Goal: Task Accomplishment & Management: Complete application form

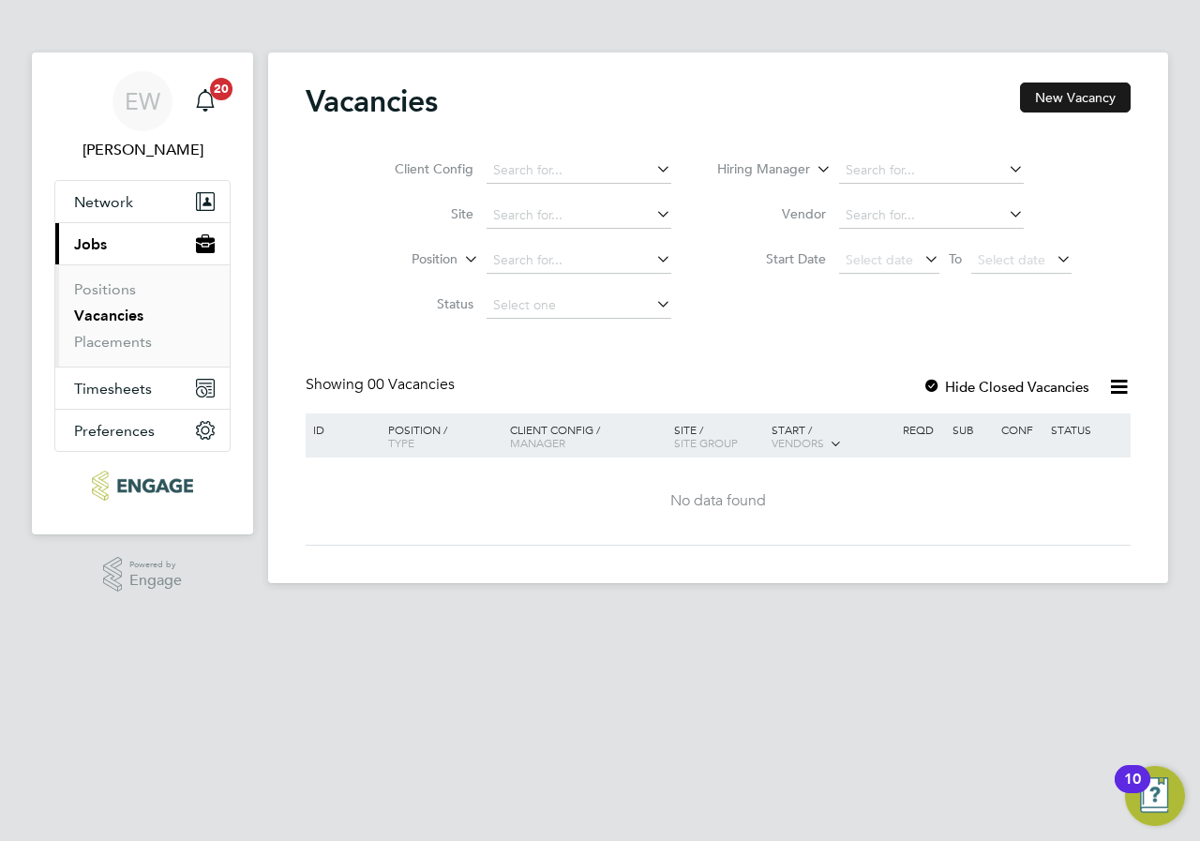
click at [1102, 94] on button "New Vacancy" at bounding box center [1075, 97] width 111 height 30
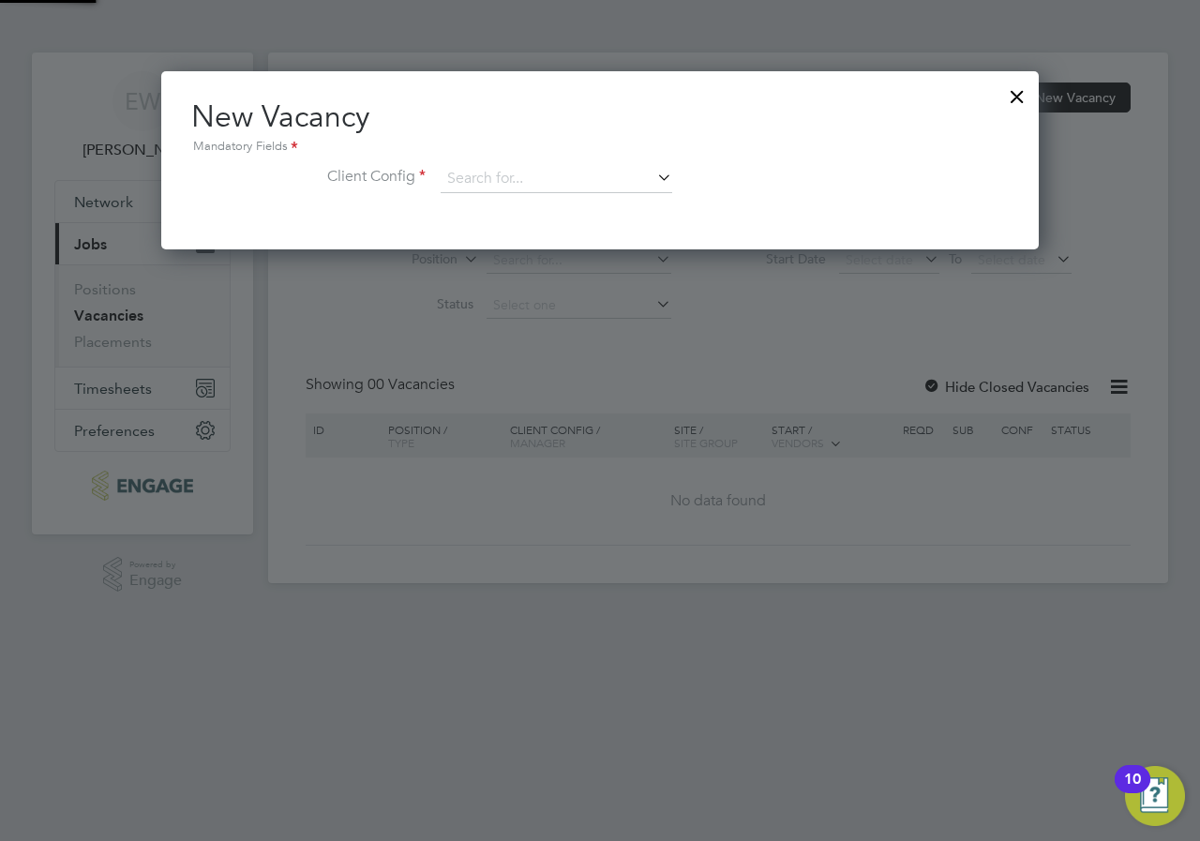
scroll to position [178, 878]
click at [518, 158] on div "New Vacancy Mandatory Fields Client Config" at bounding box center [599, 154] width 817 height 114
click at [514, 170] on input at bounding box center [557, 179] width 232 height 28
click at [512, 212] on li "[GEOGRAPHIC_DATA]" at bounding box center [556, 205] width 233 height 25
type input "[GEOGRAPHIC_DATA]"
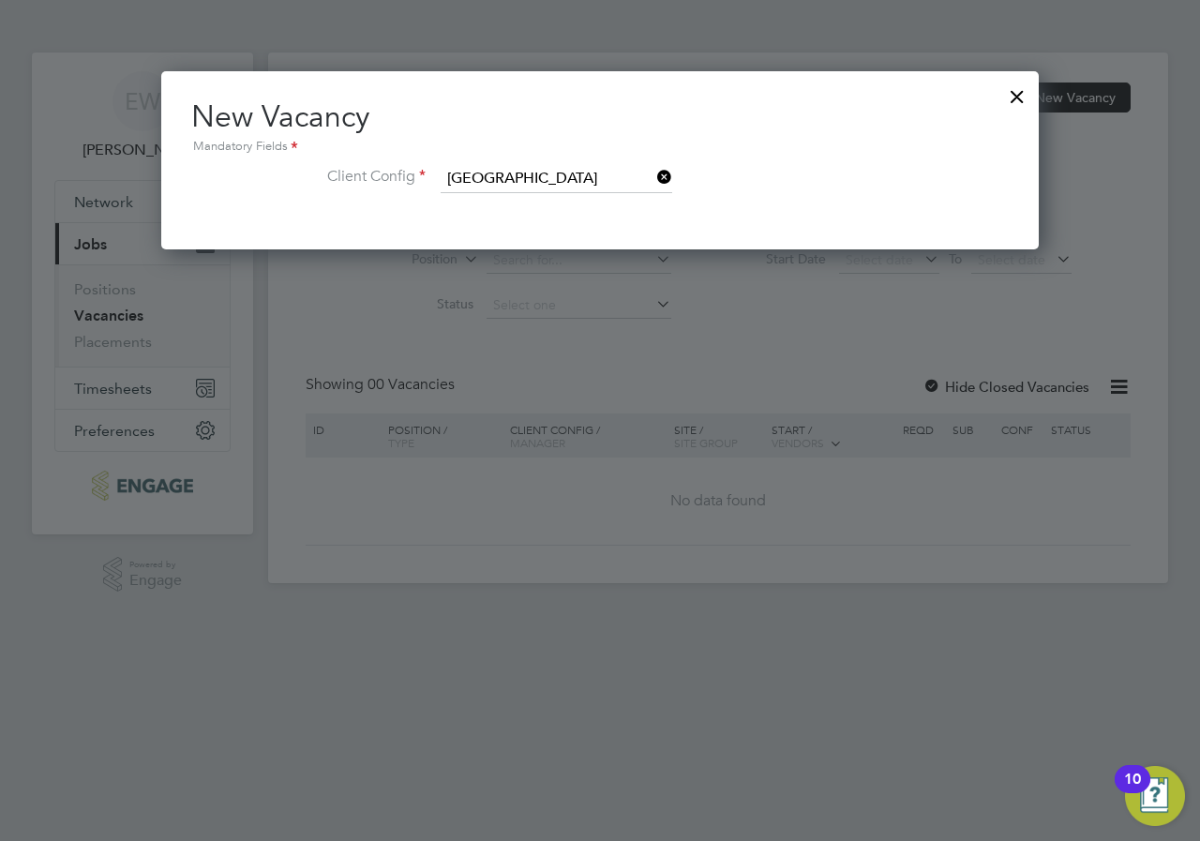
scroll to position [314, 878]
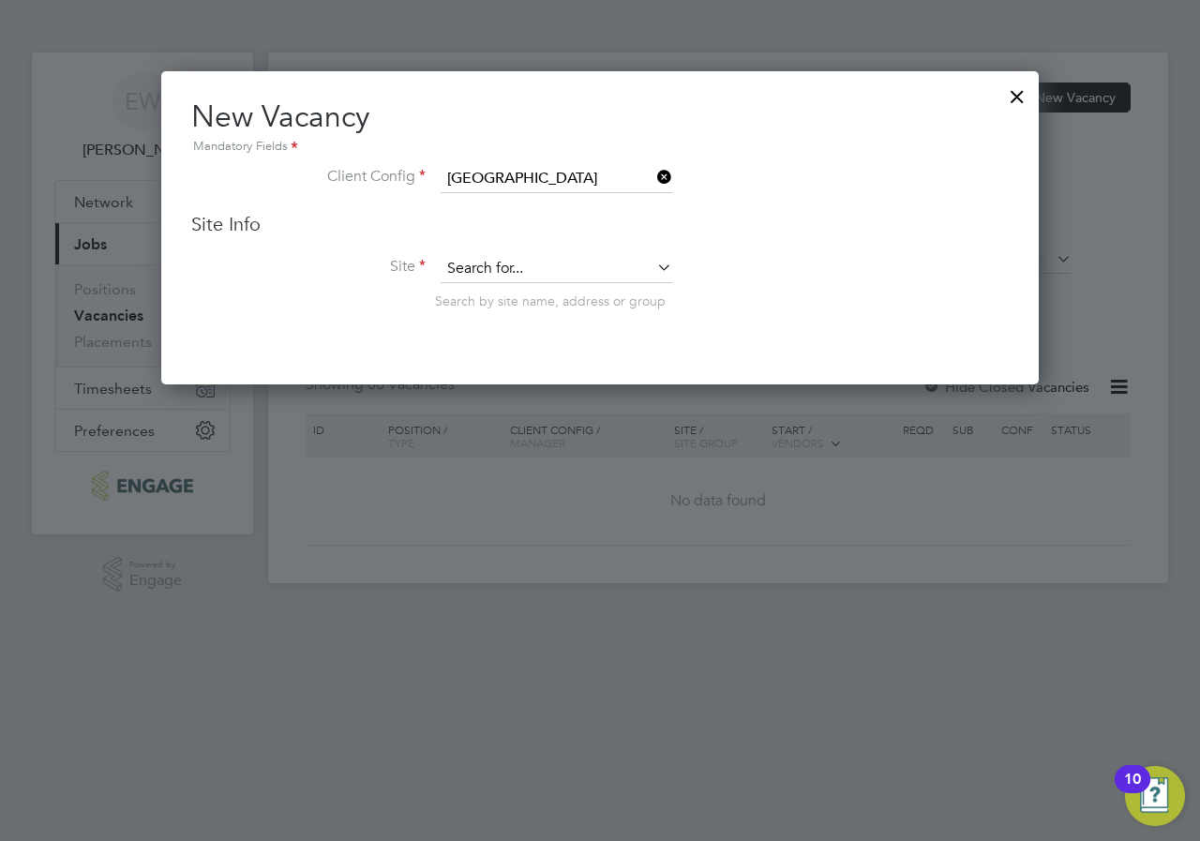
click at [497, 263] on input at bounding box center [557, 269] width 232 height 28
click at [518, 302] on li "Pas toral" at bounding box center [556, 295] width 233 height 25
type input "Pastoral"
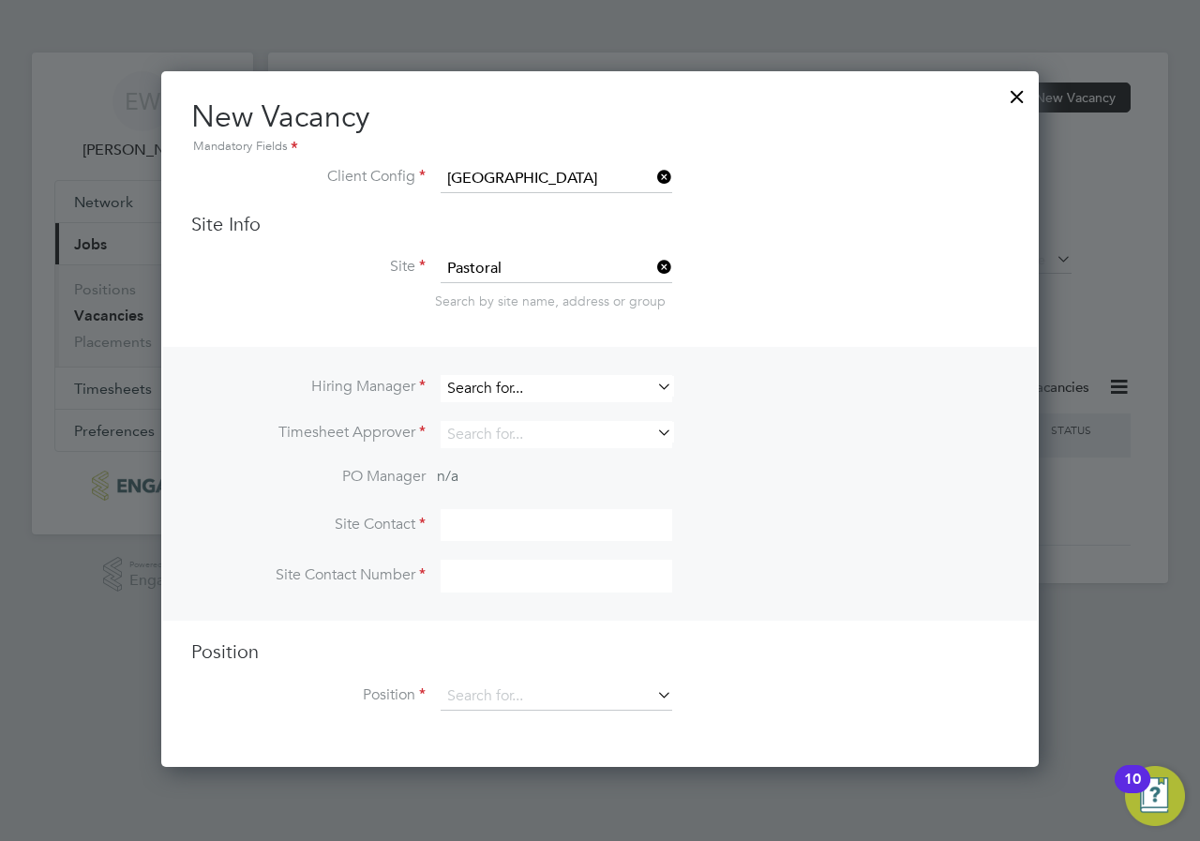
click at [517, 379] on input at bounding box center [557, 388] width 232 height 27
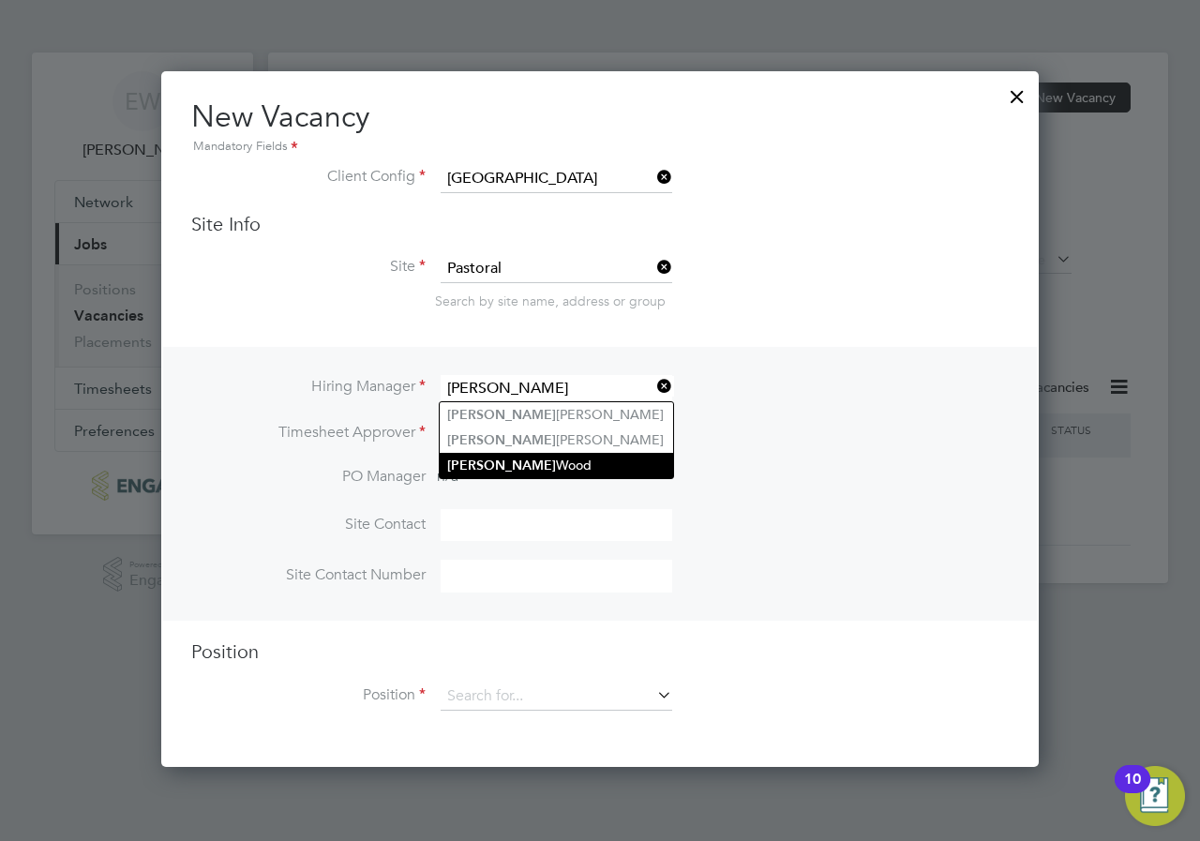
click at [546, 458] on li "[PERSON_NAME]" at bounding box center [556, 465] width 233 height 25
type input "[PERSON_NAME]"
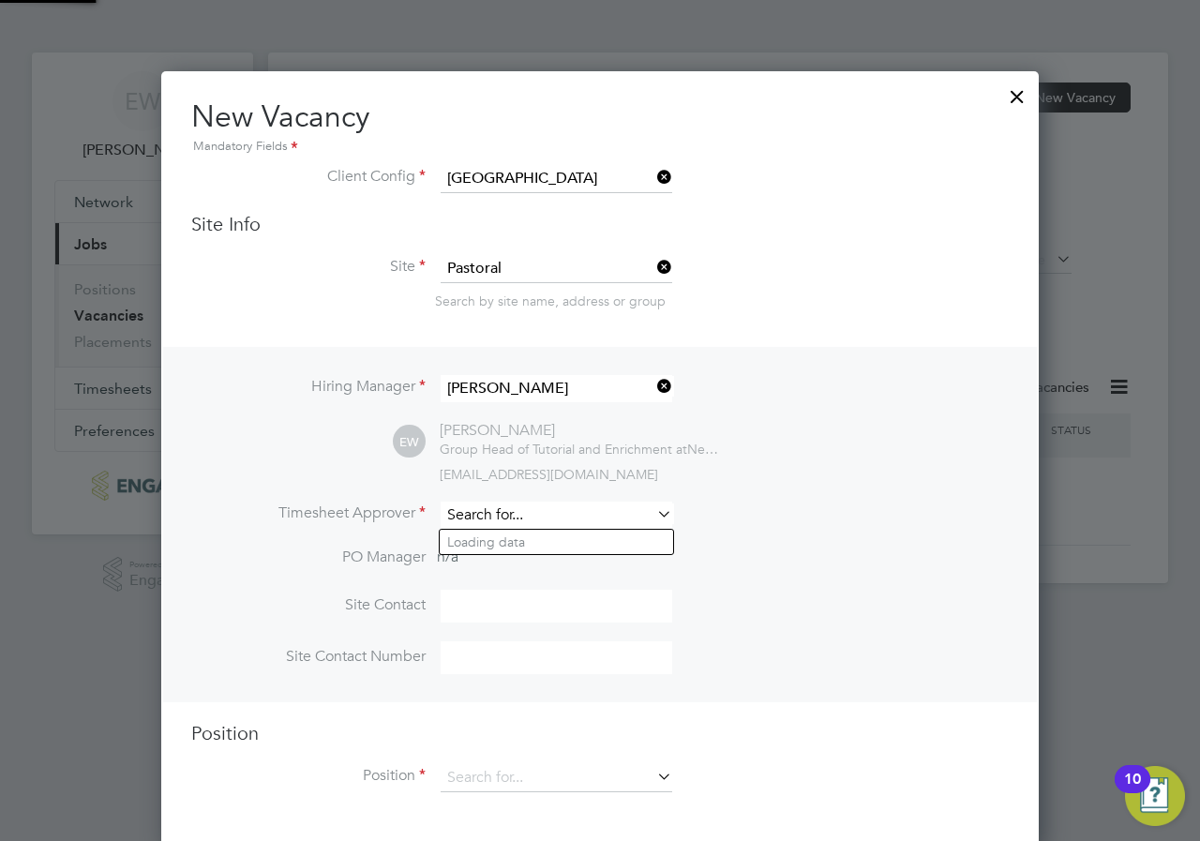
click at [555, 509] on input at bounding box center [557, 515] width 232 height 27
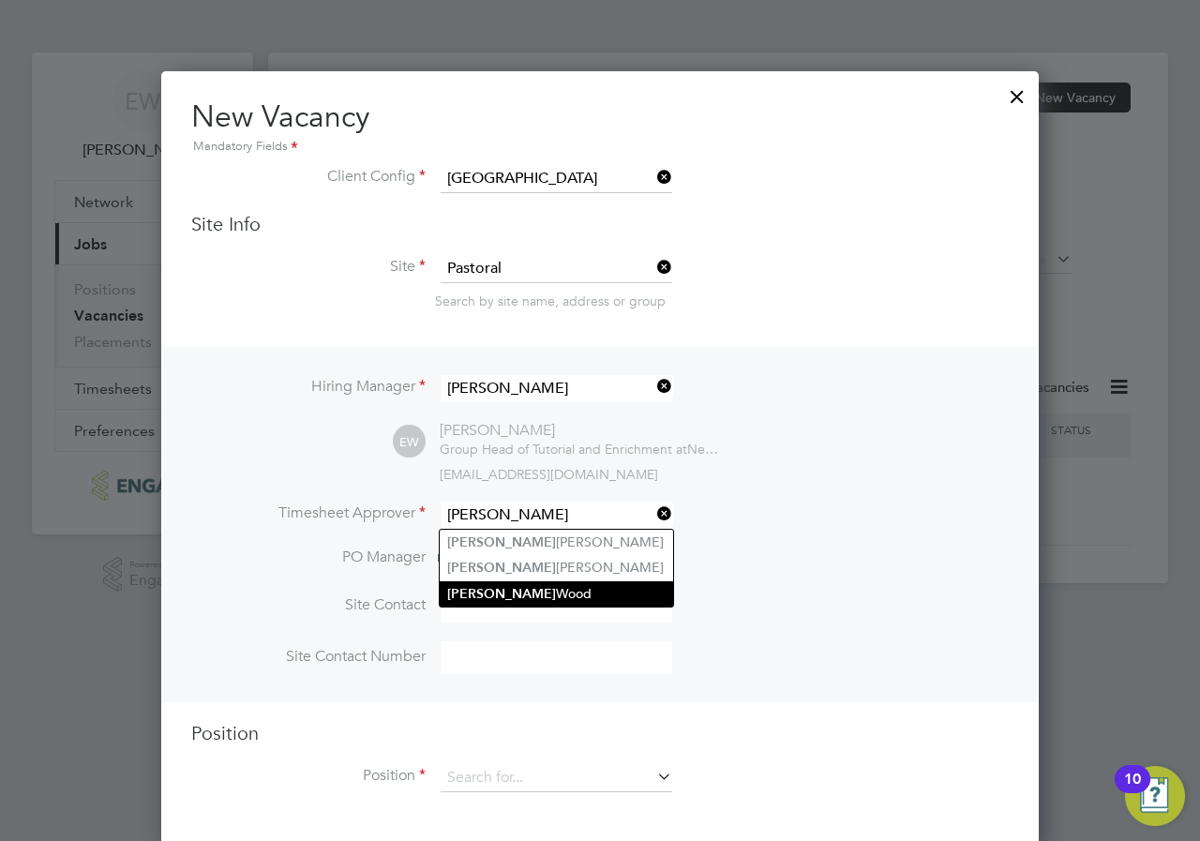
click at [566, 586] on li "[PERSON_NAME]" at bounding box center [556, 593] width 233 height 25
type input "[PERSON_NAME]"
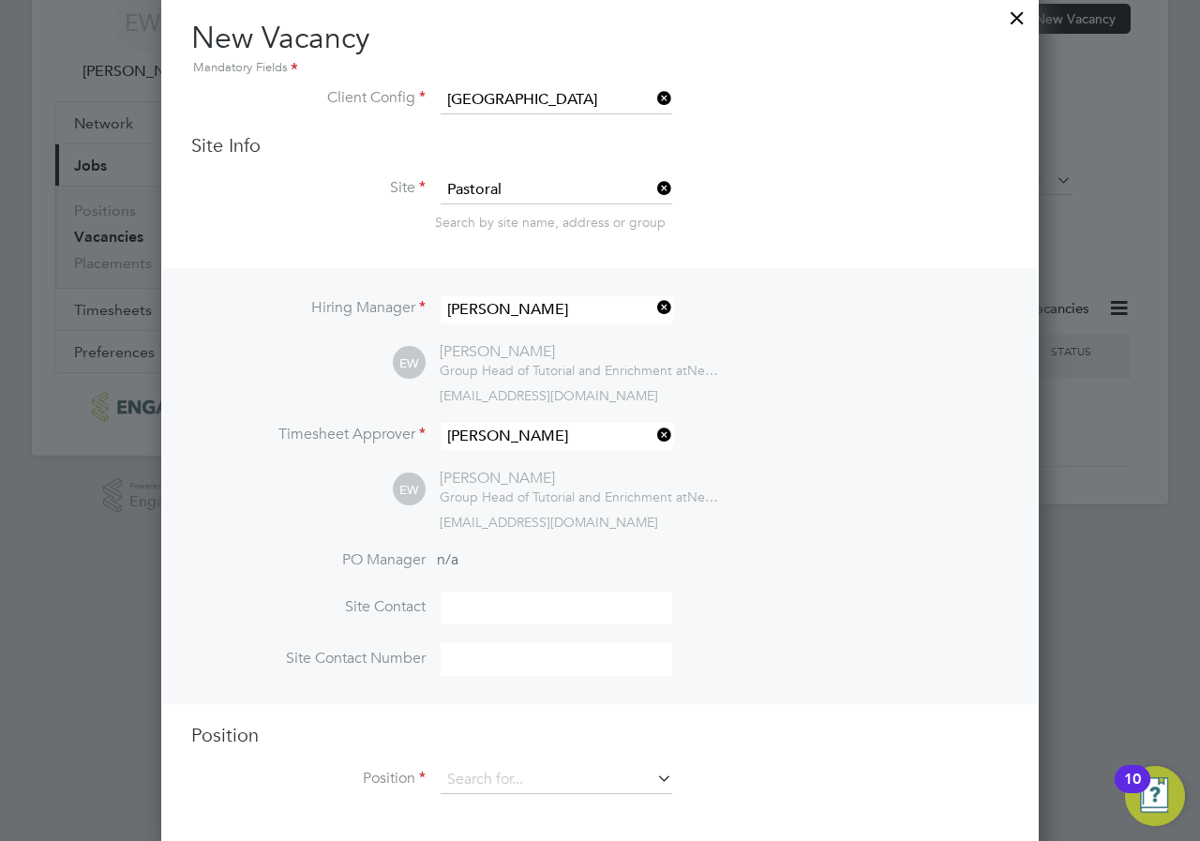
scroll to position [90, 0]
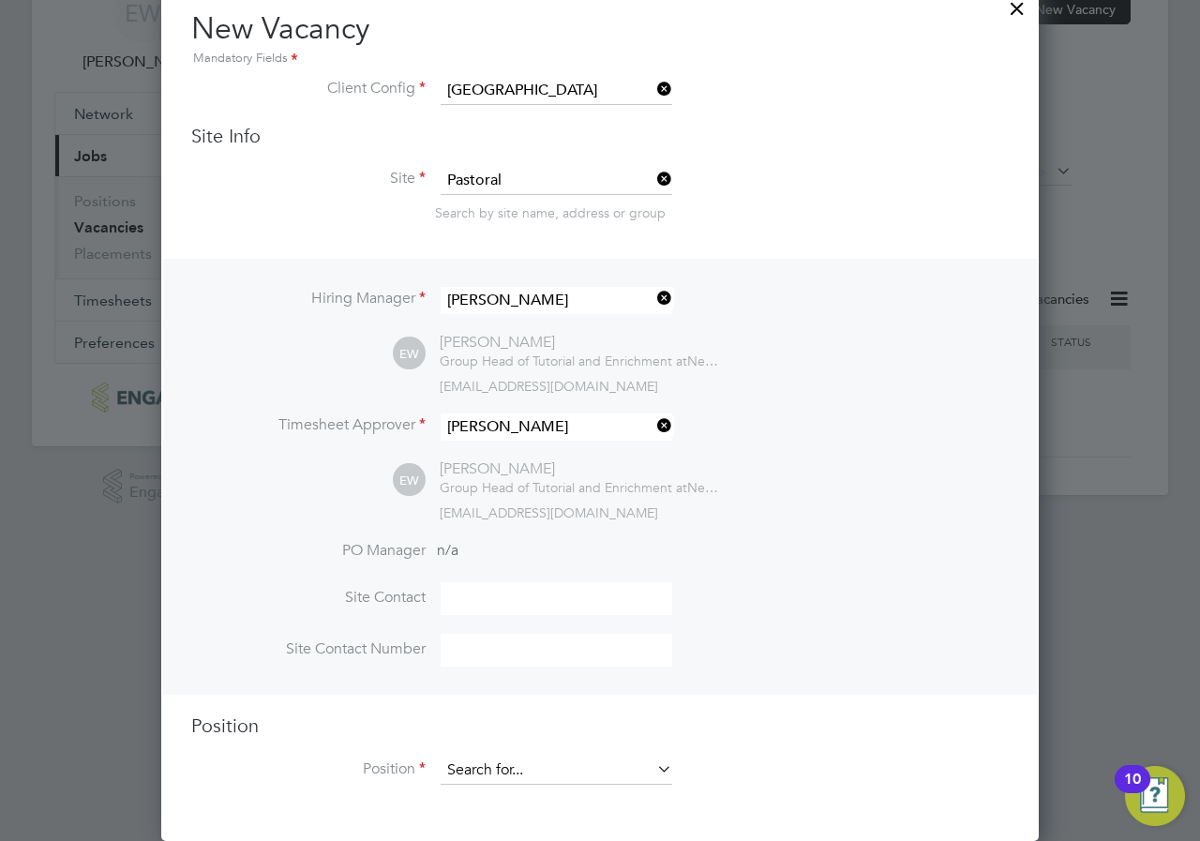
click at [602, 763] on input at bounding box center [557, 771] width 232 height 28
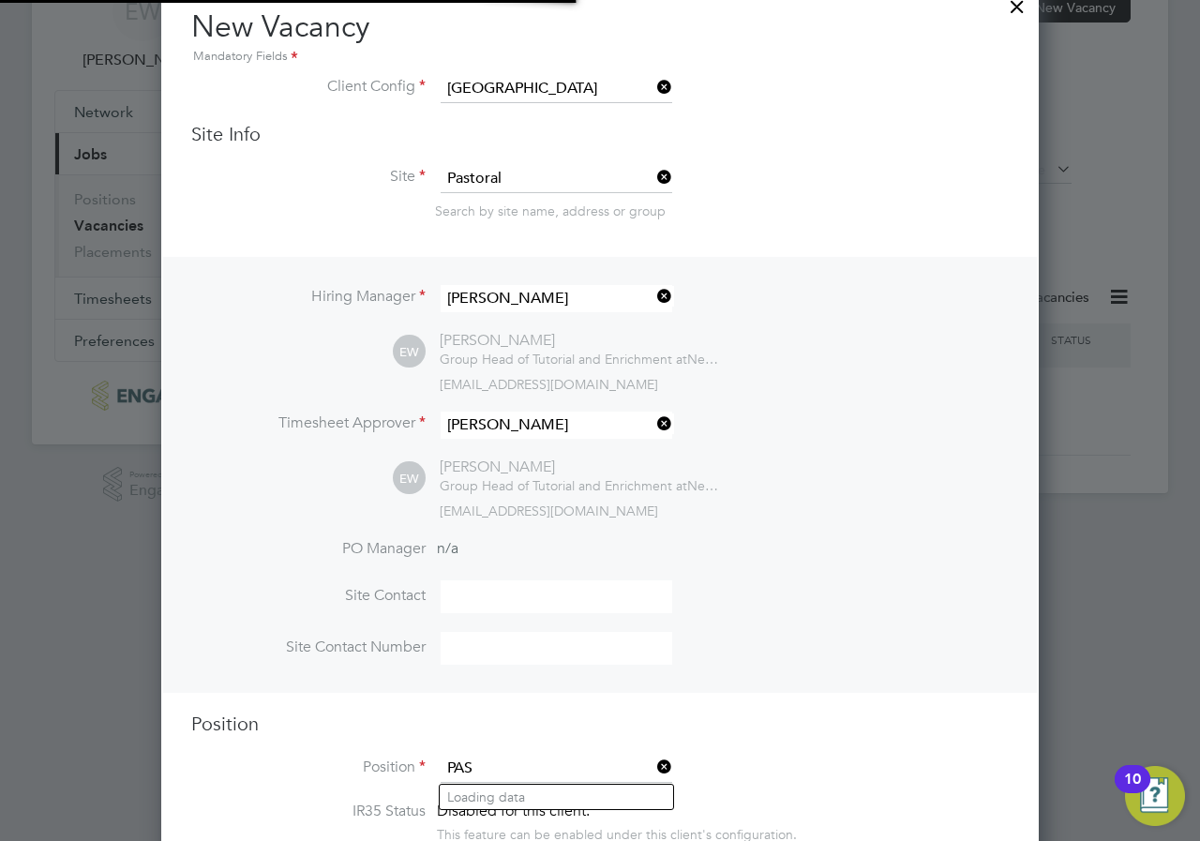
scroll to position [2880, 878]
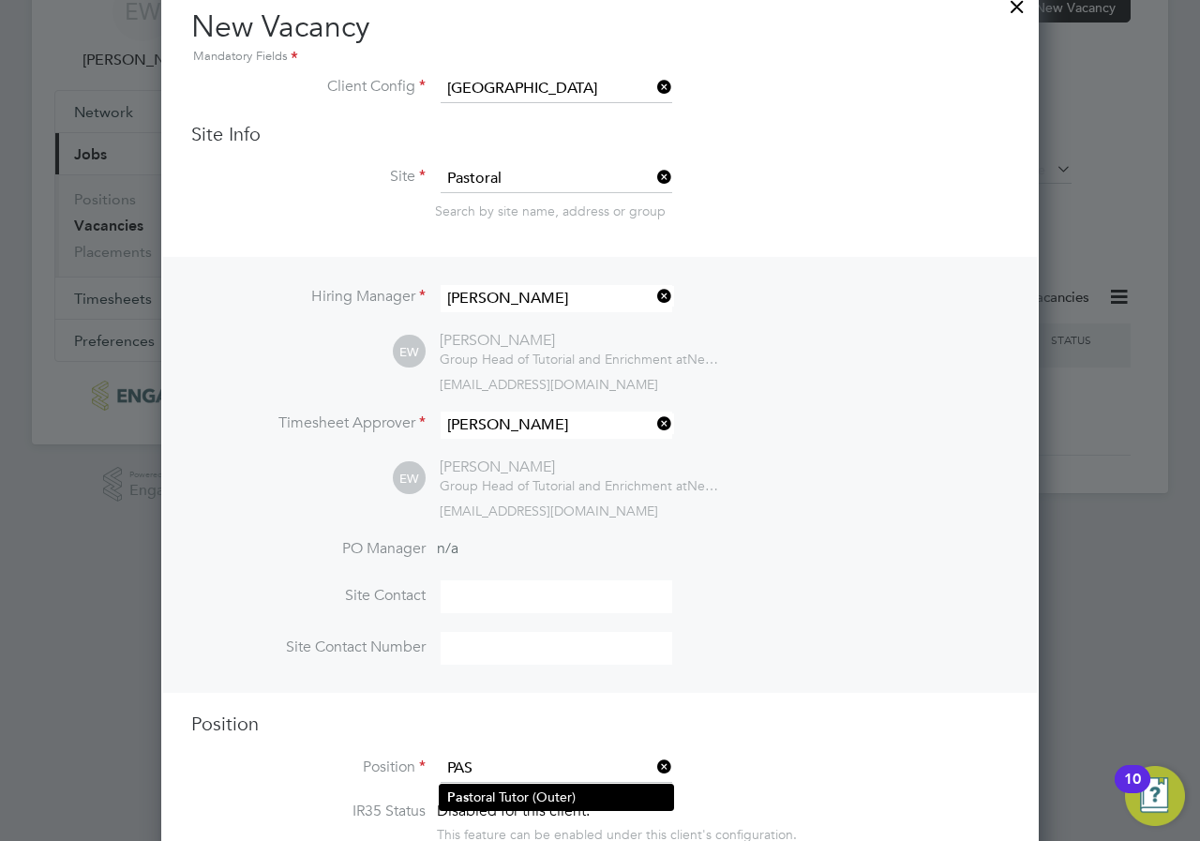
click at [614, 789] on li "Pas toral Tutor (Outer)" at bounding box center [556, 797] width 233 height 25
type input "Pastoral Tutor (Outer)"
type textarea "LOREMIP DO SIT • Am cons adipiscin elitsedd eiusm te incidid utlabore etdolor m…"
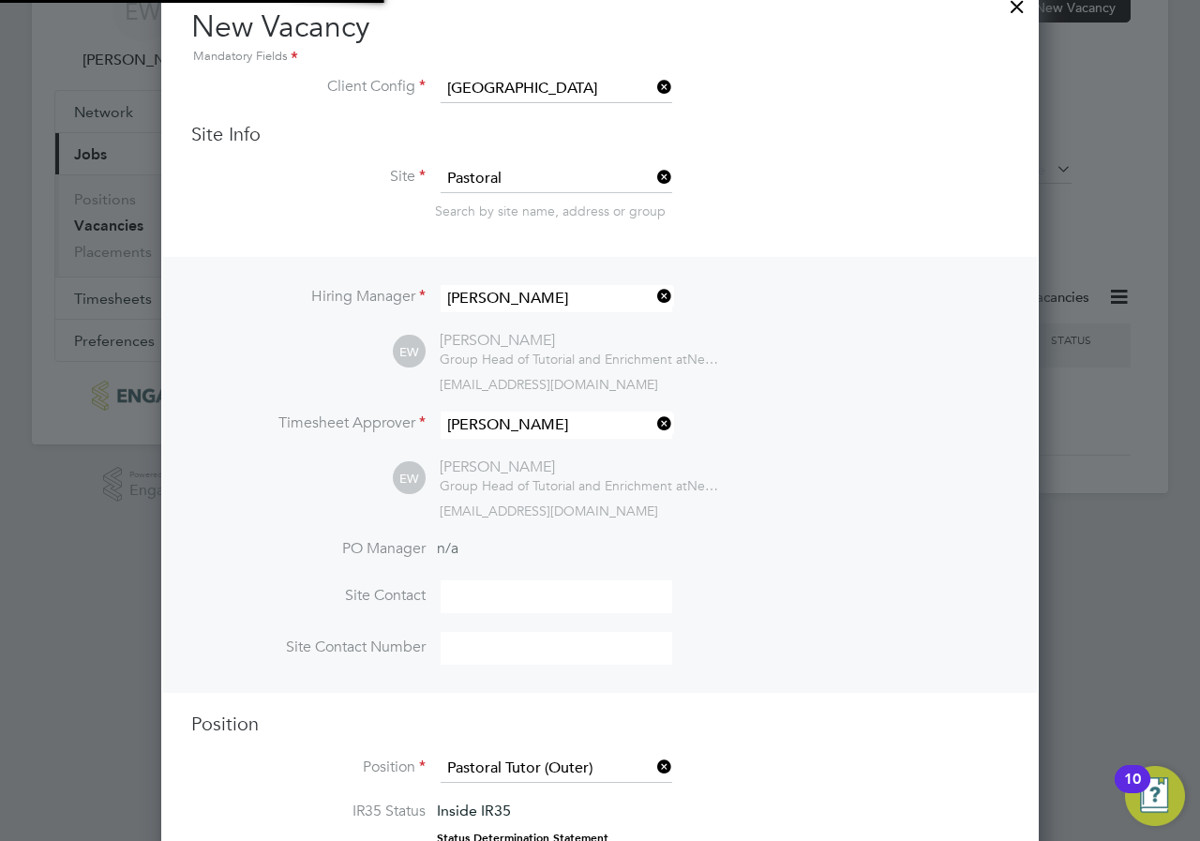
scroll to position [2885, 878]
drag, startPoint x: 822, startPoint y: 662, endPoint x: 834, endPoint y: 648, distance: 18.6
click at [831, 651] on li "Site Contact Number" at bounding box center [599, 658] width 817 height 52
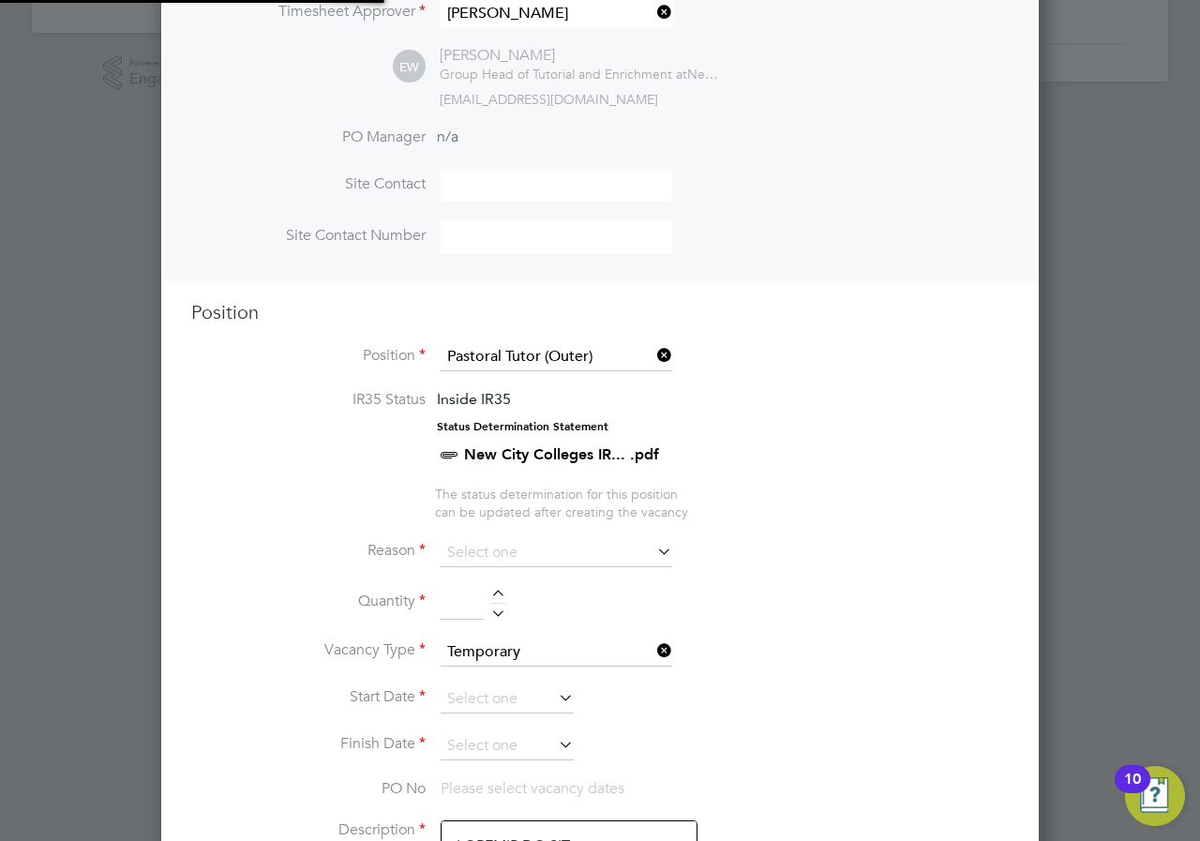
scroll to position [652, 0]
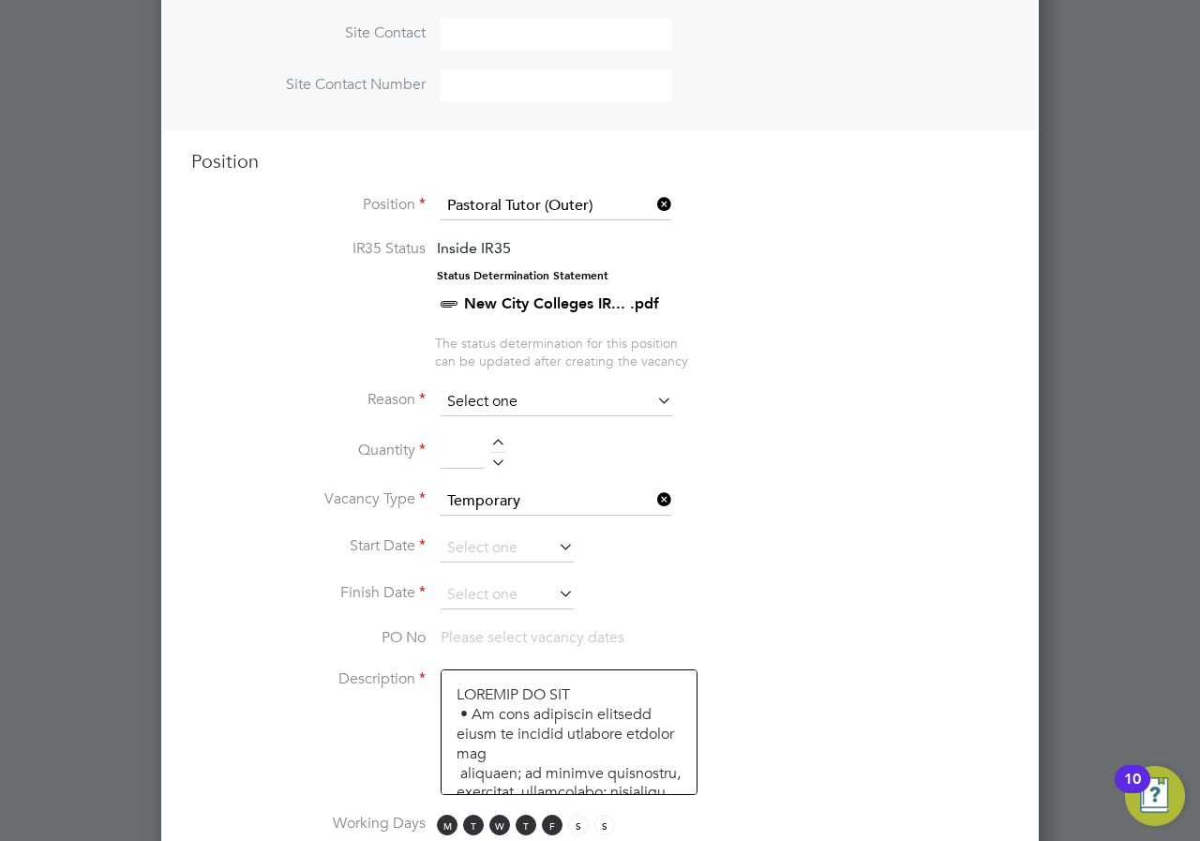
click at [497, 396] on input at bounding box center [557, 402] width 232 height 28
click at [503, 429] on li "Sick" at bounding box center [556, 429] width 233 height 24
type input "Sick"
click at [498, 442] on div at bounding box center [498, 445] width 16 height 13
type input "1"
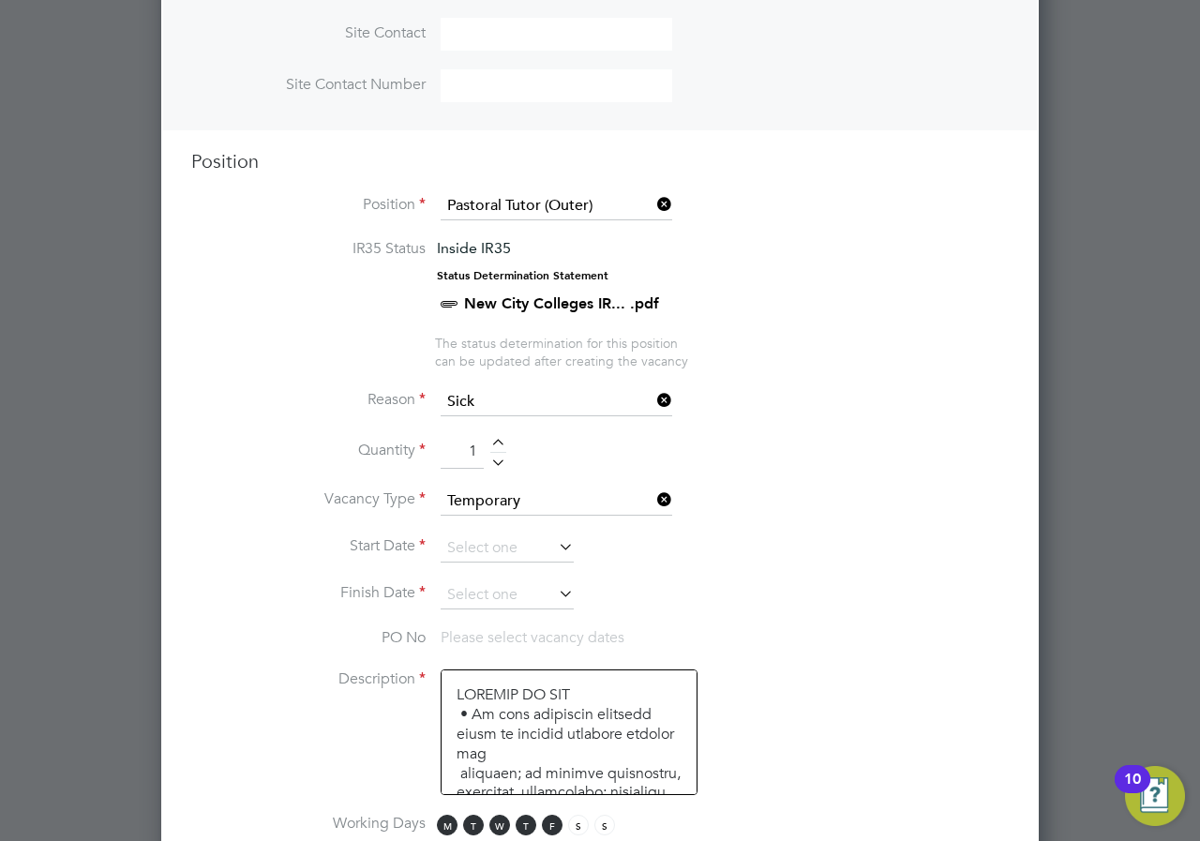
click at [485, 533] on li "Vacancy Type Temporary" at bounding box center [599, 510] width 817 height 47
click at [484, 538] on input at bounding box center [507, 548] width 133 height 28
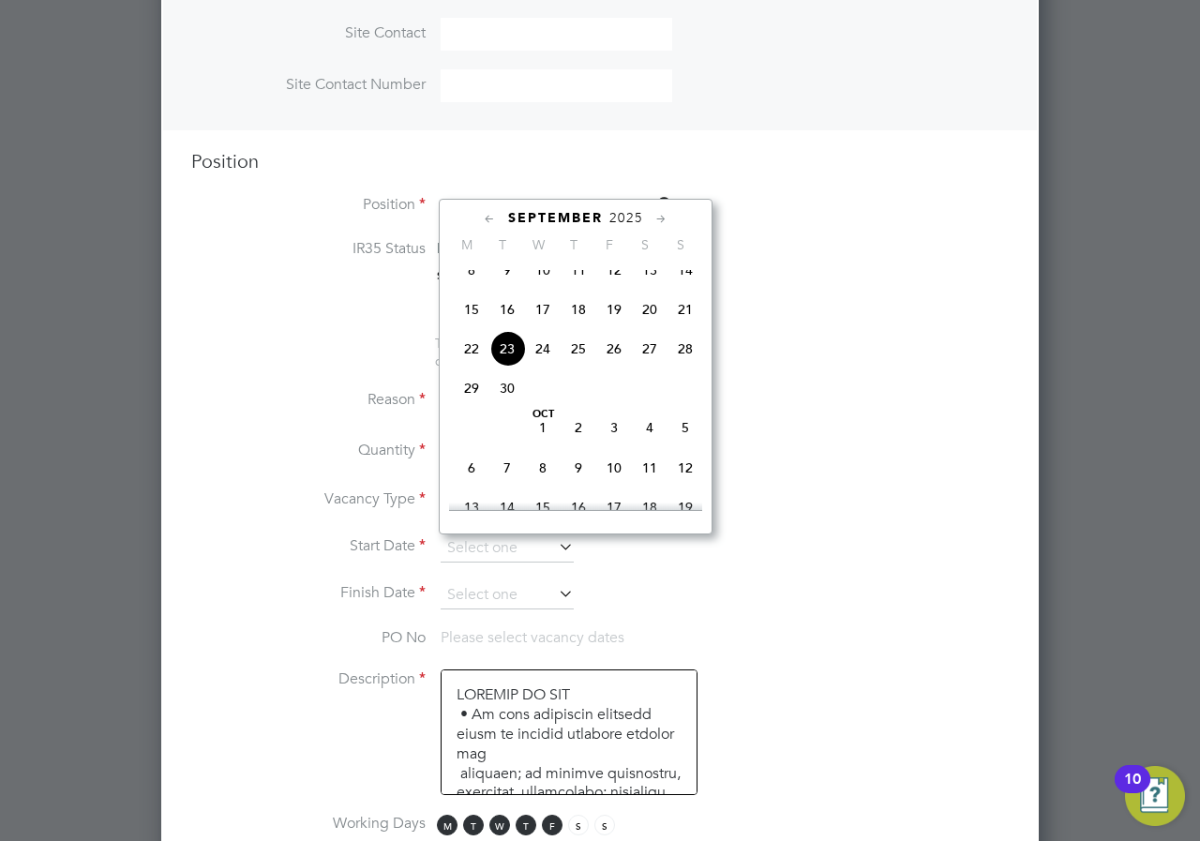
click at [481, 403] on span "29" at bounding box center [472, 388] width 36 height 36
type input "[DATE]"
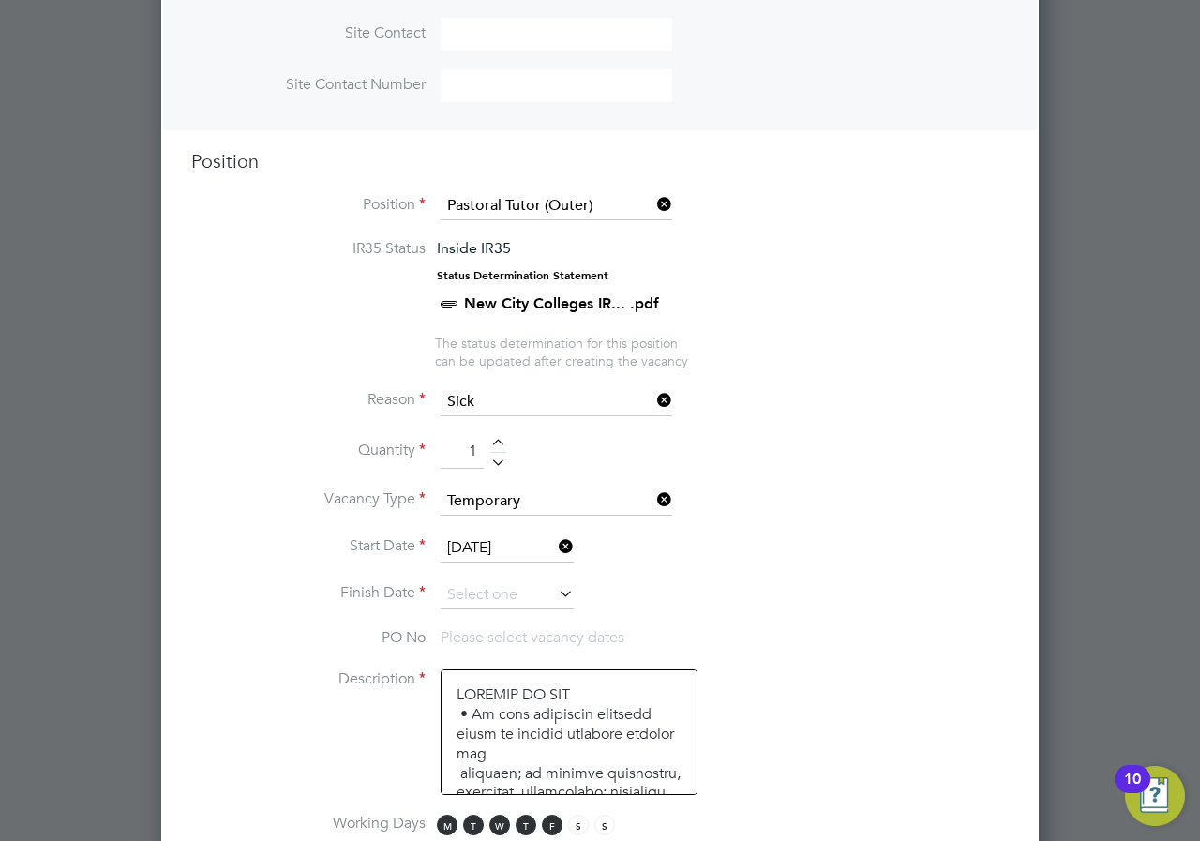
click at [555, 590] on icon at bounding box center [555, 593] width 0 height 26
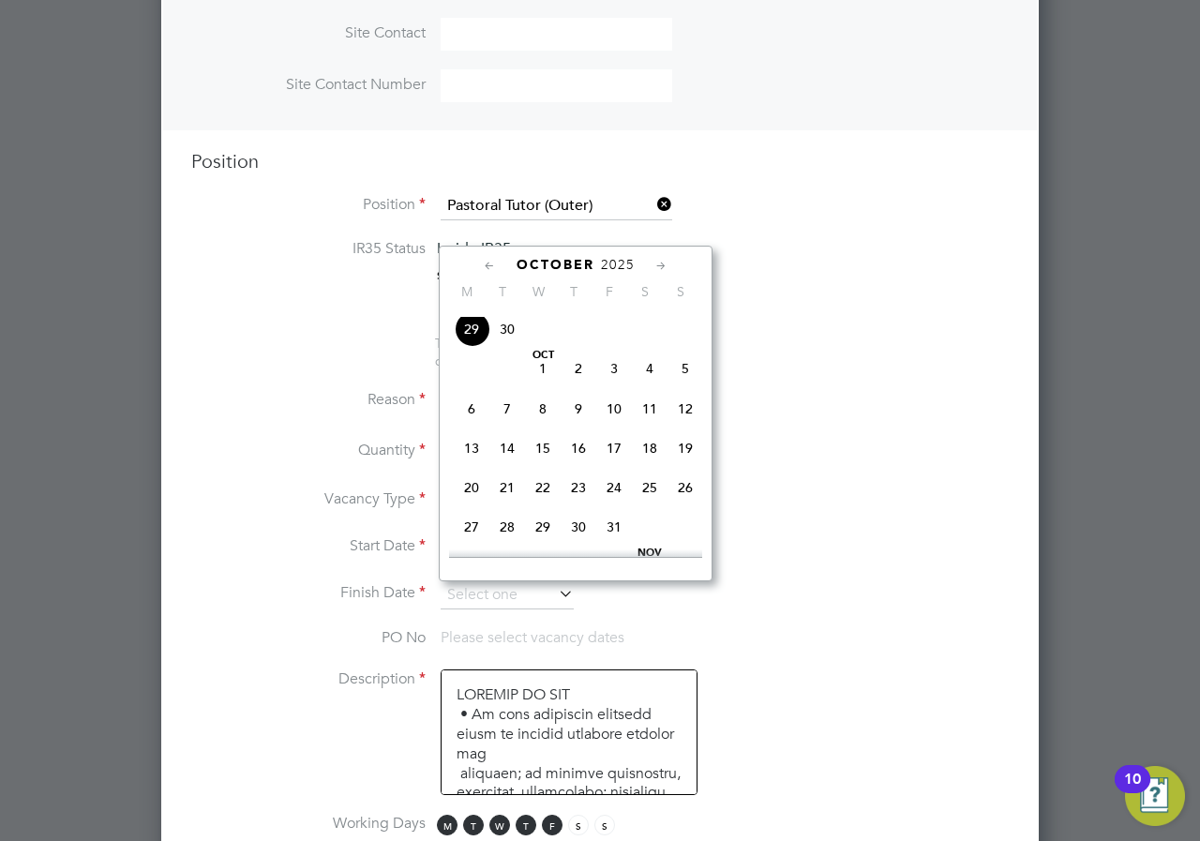
scroll to position [824, 0]
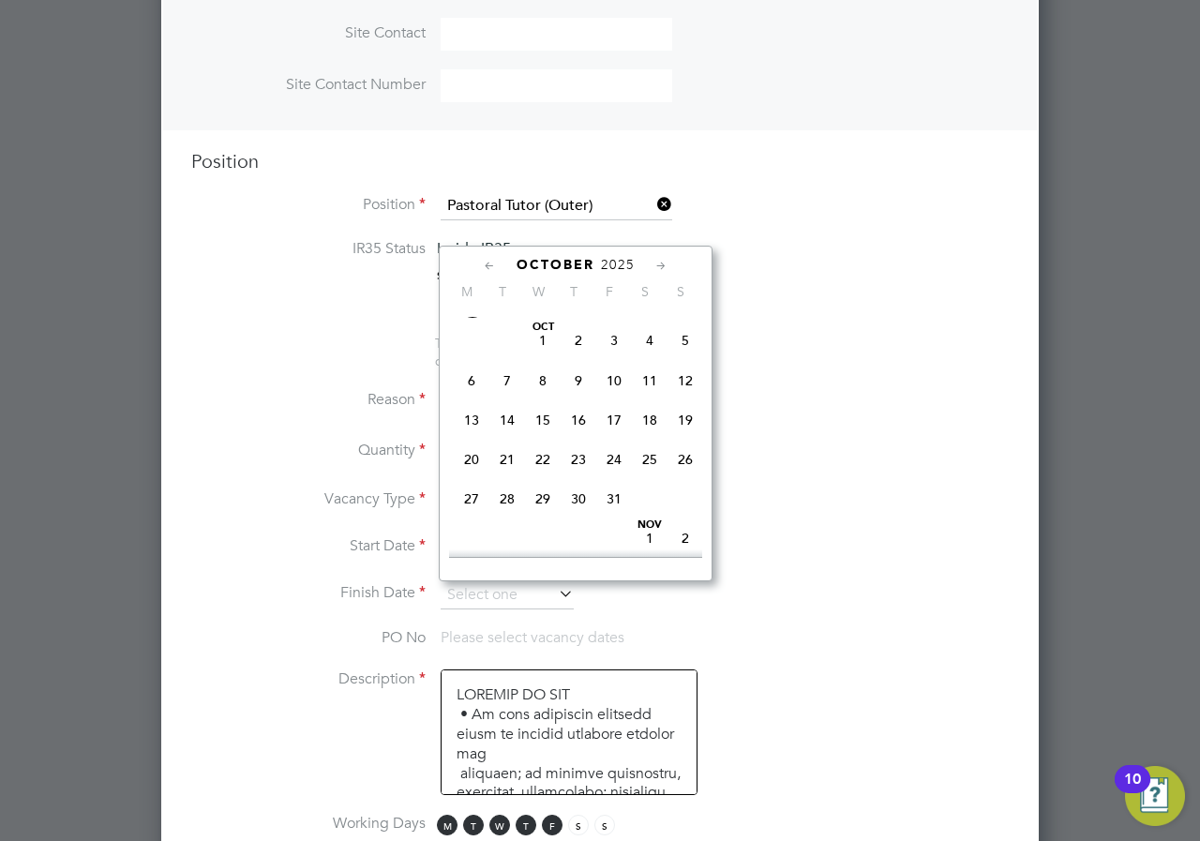
click at [616, 398] on span "10" at bounding box center [614, 381] width 36 height 36
type input "[DATE]"
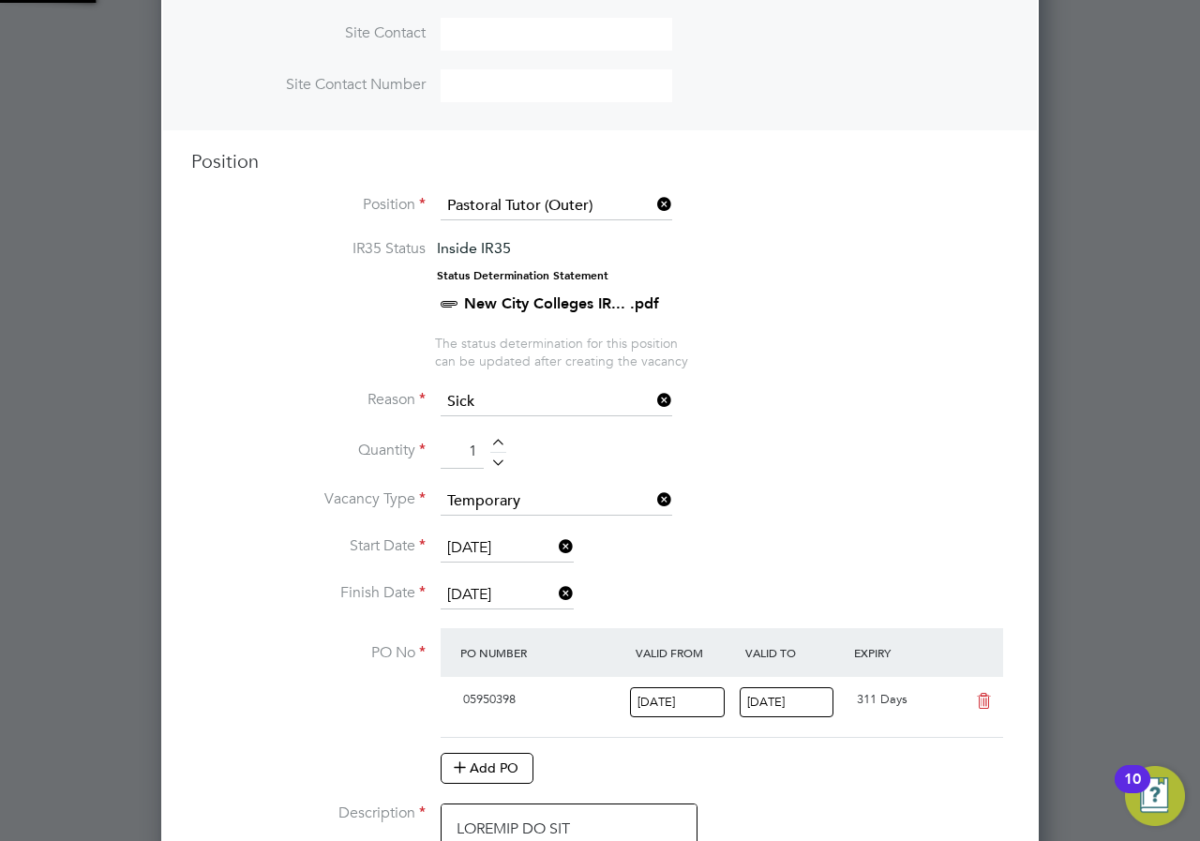
scroll to position [32, 176]
click at [845, 482] on li "Quantity 1" at bounding box center [599, 461] width 817 height 52
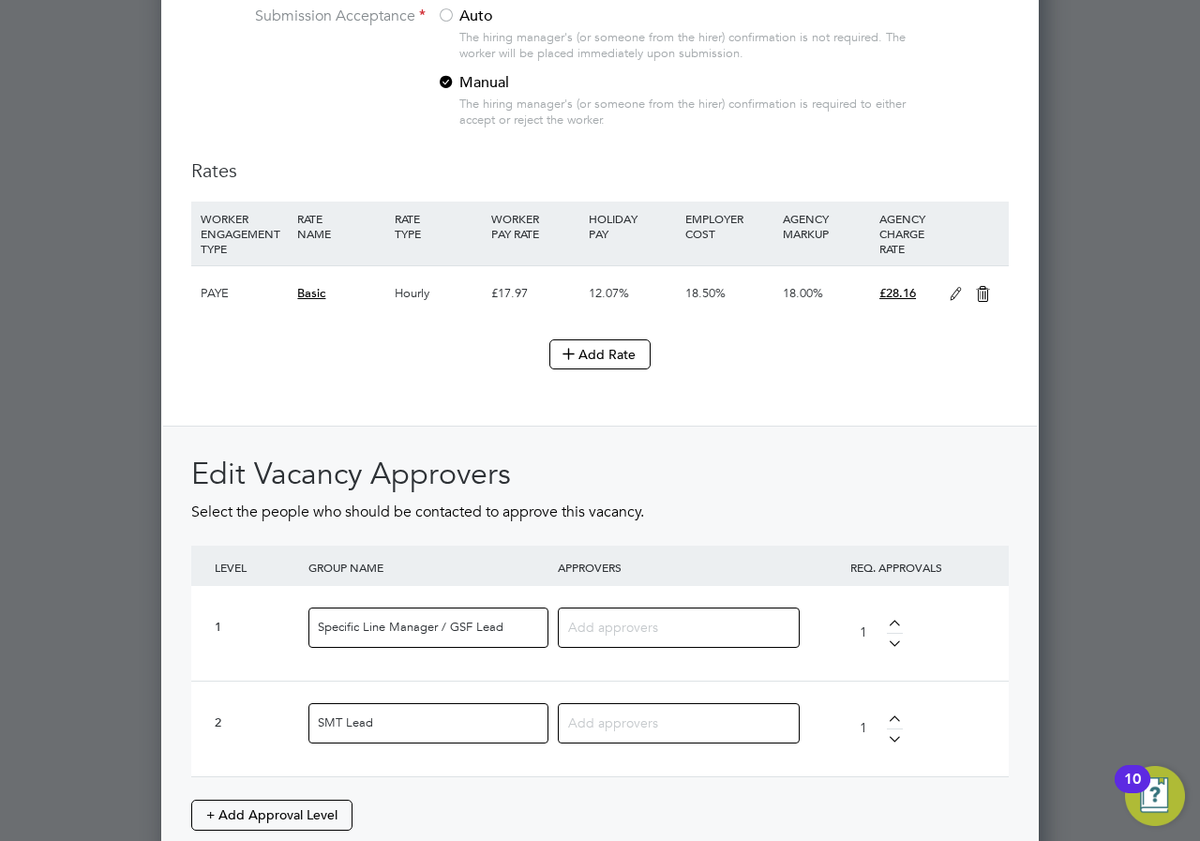
scroll to position [2246, 0]
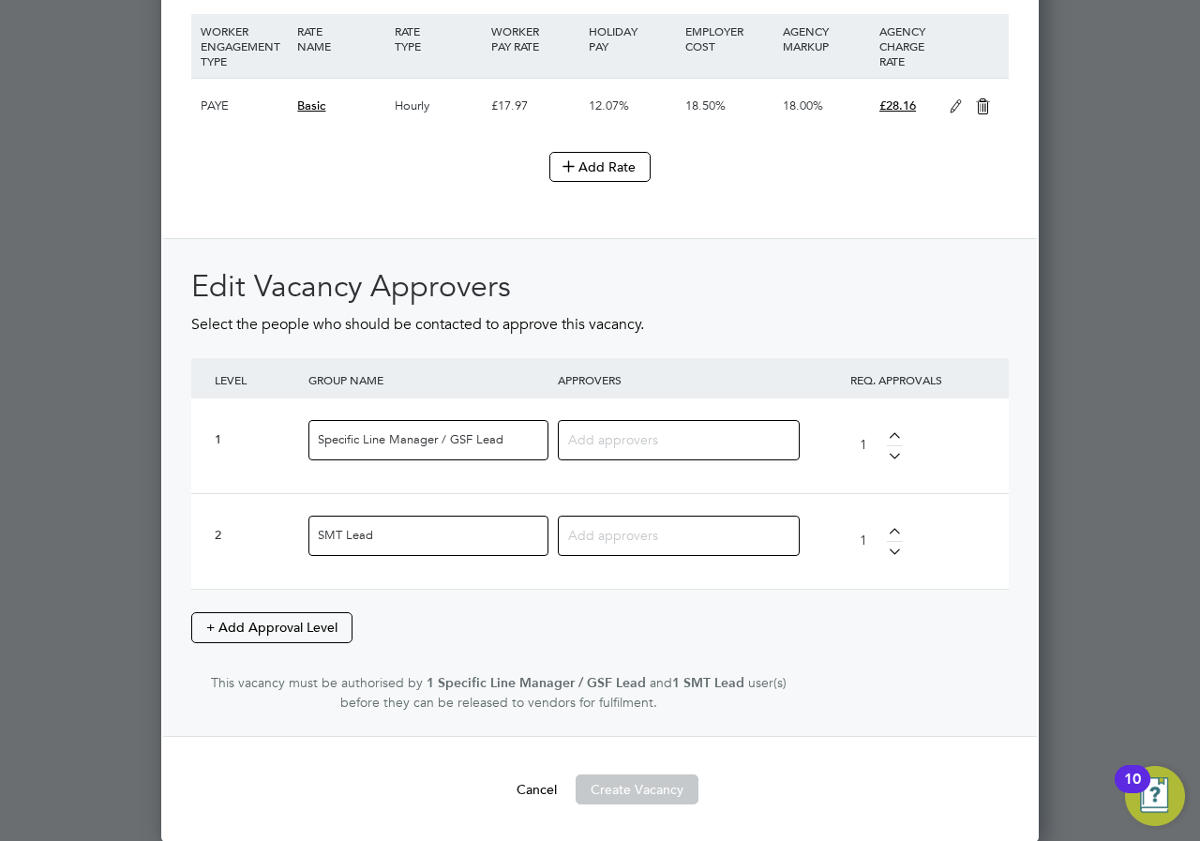
click at [637, 441] on input at bounding box center [671, 439] width 207 height 24
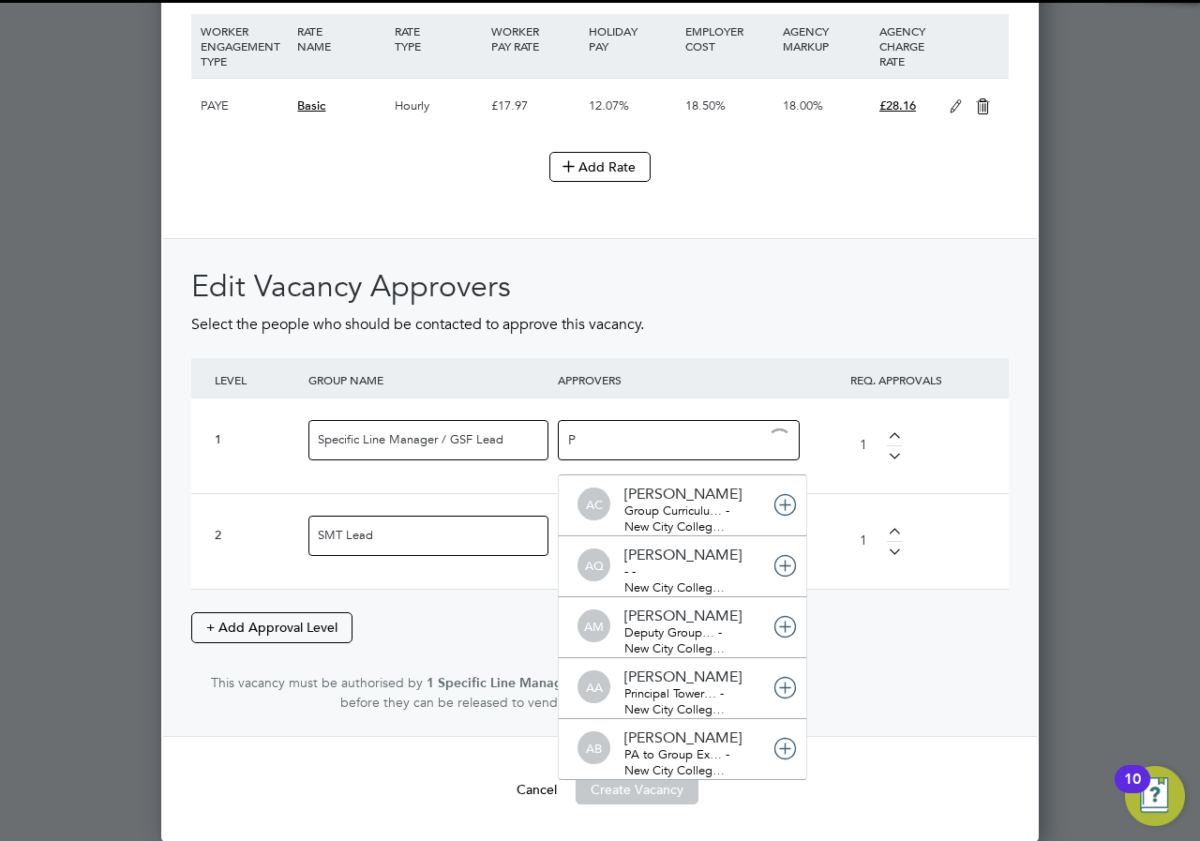
type input "PH"
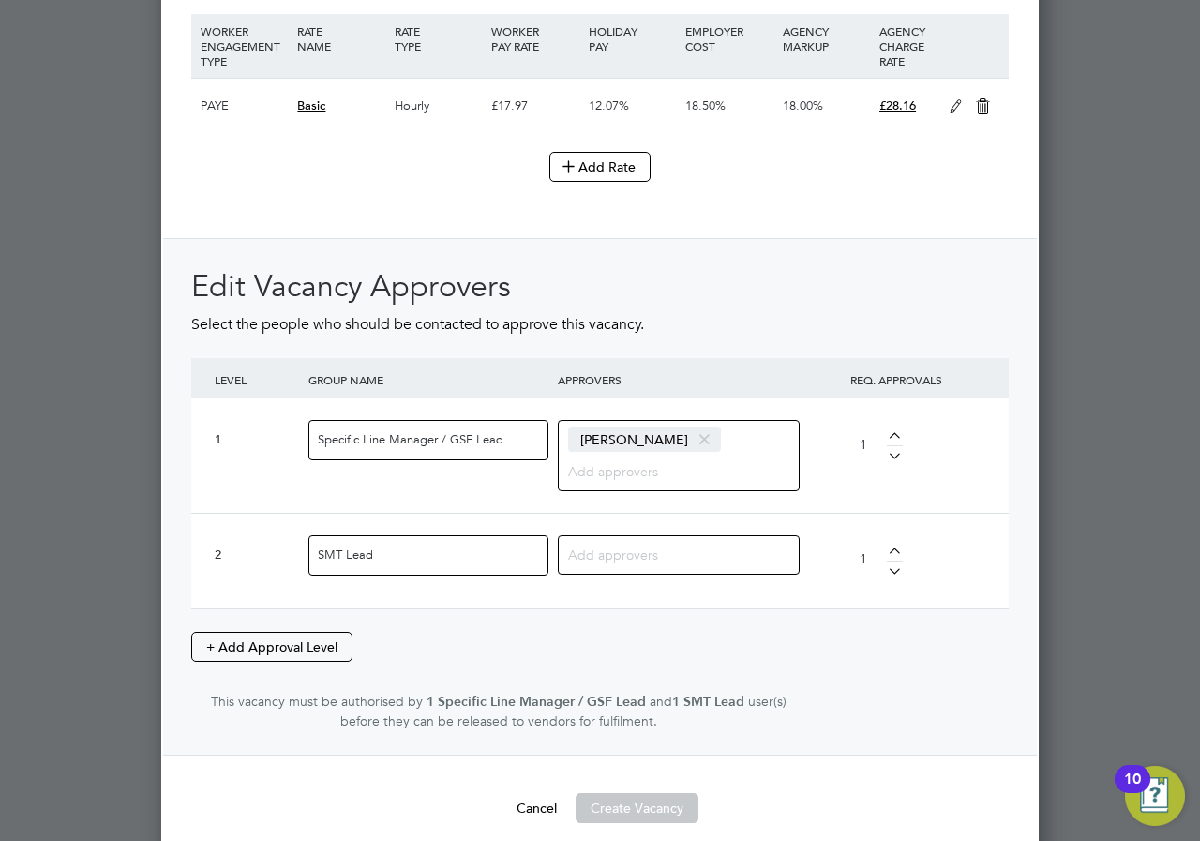
click at [651, 543] on input at bounding box center [671, 554] width 207 height 24
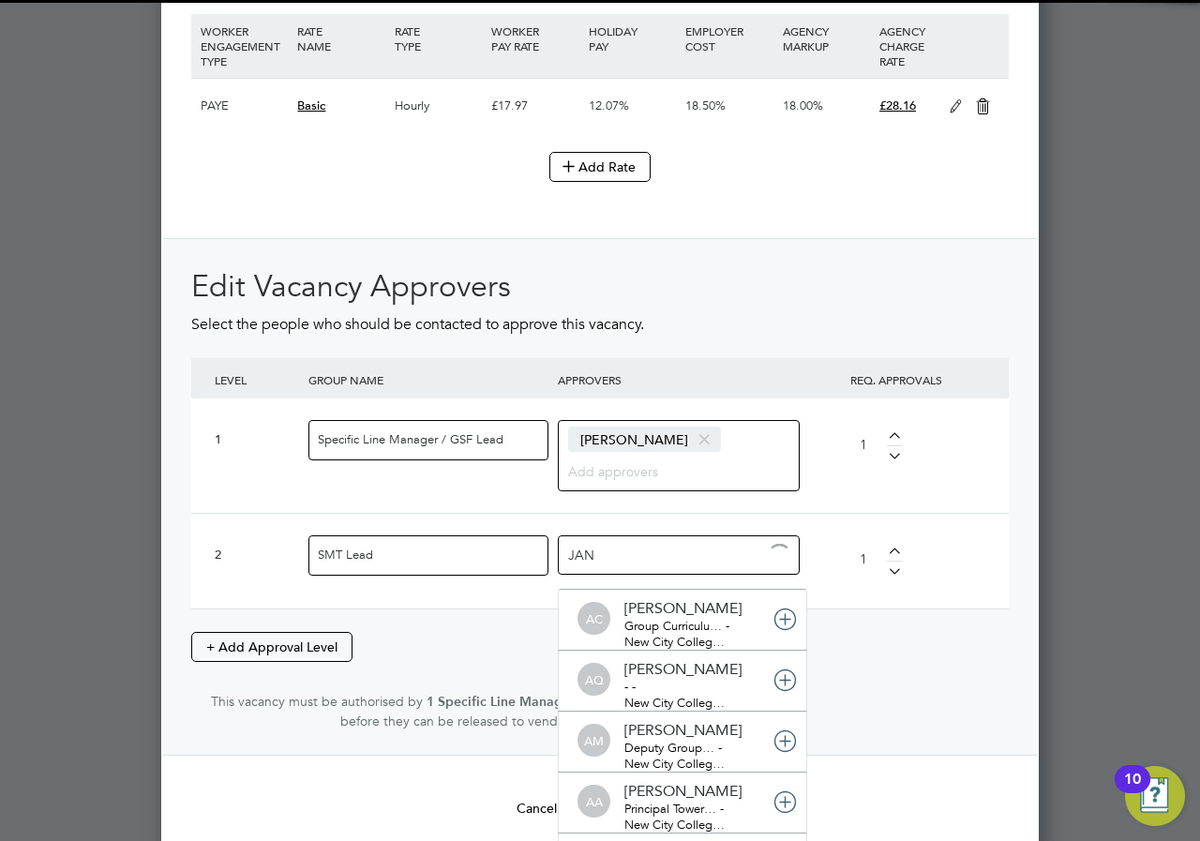
type input "[PERSON_NAME]"
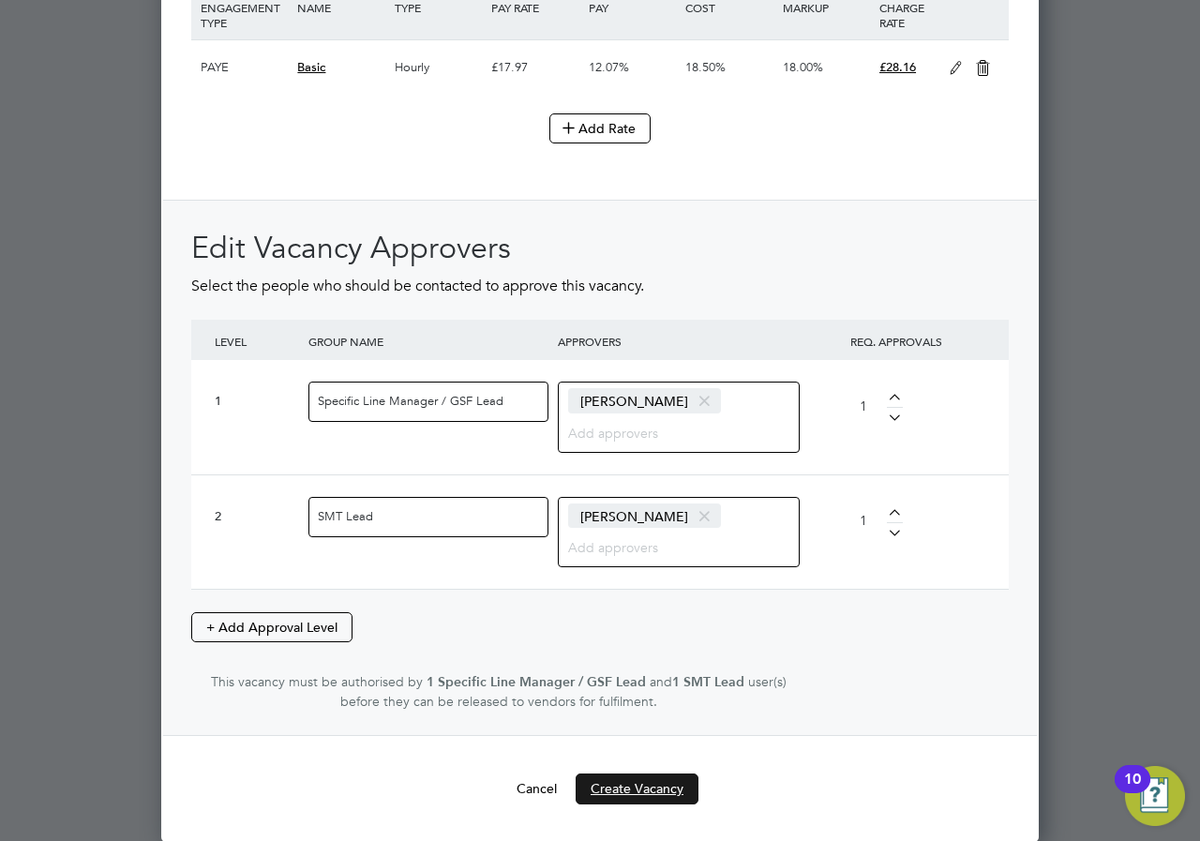
click at [661, 788] on button "Create Vacancy" at bounding box center [637, 788] width 123 height 30
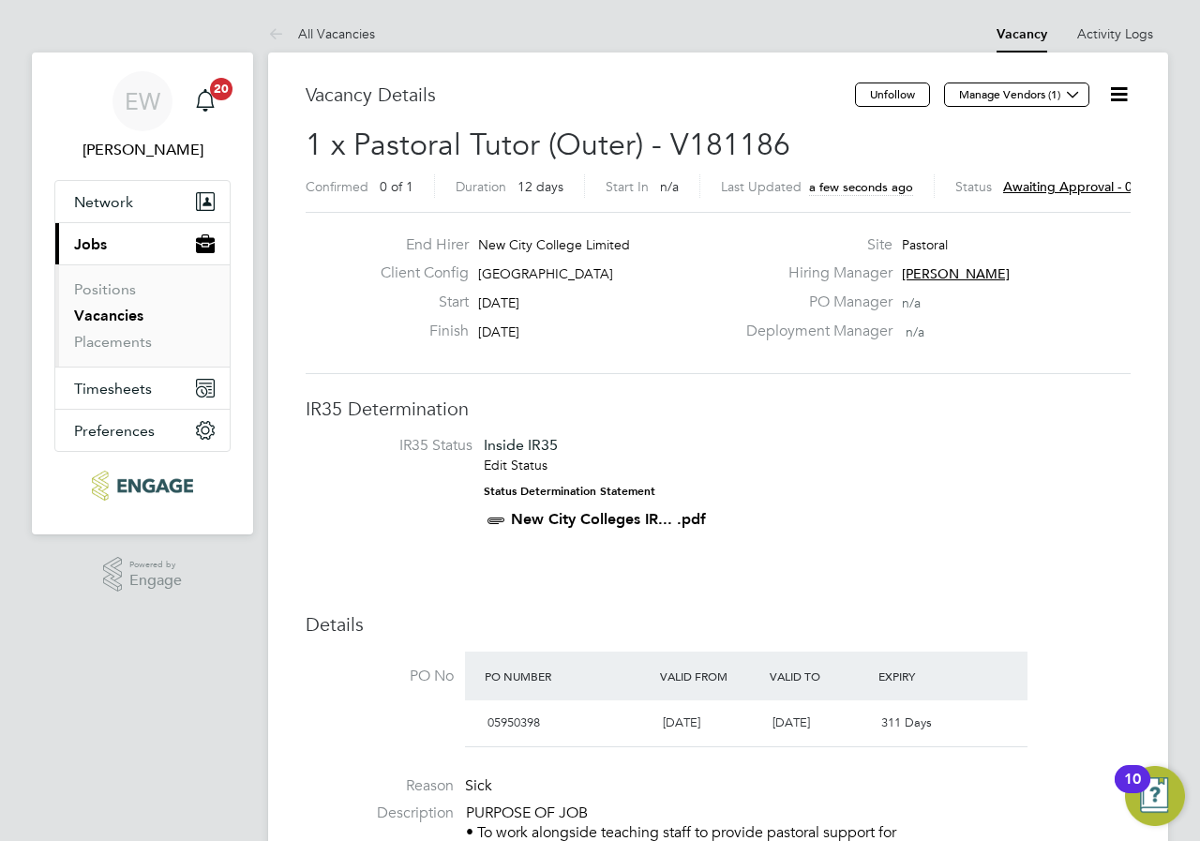
click at [1127, 92] on icon at bounding box center [1118, 93] width 23 height 23
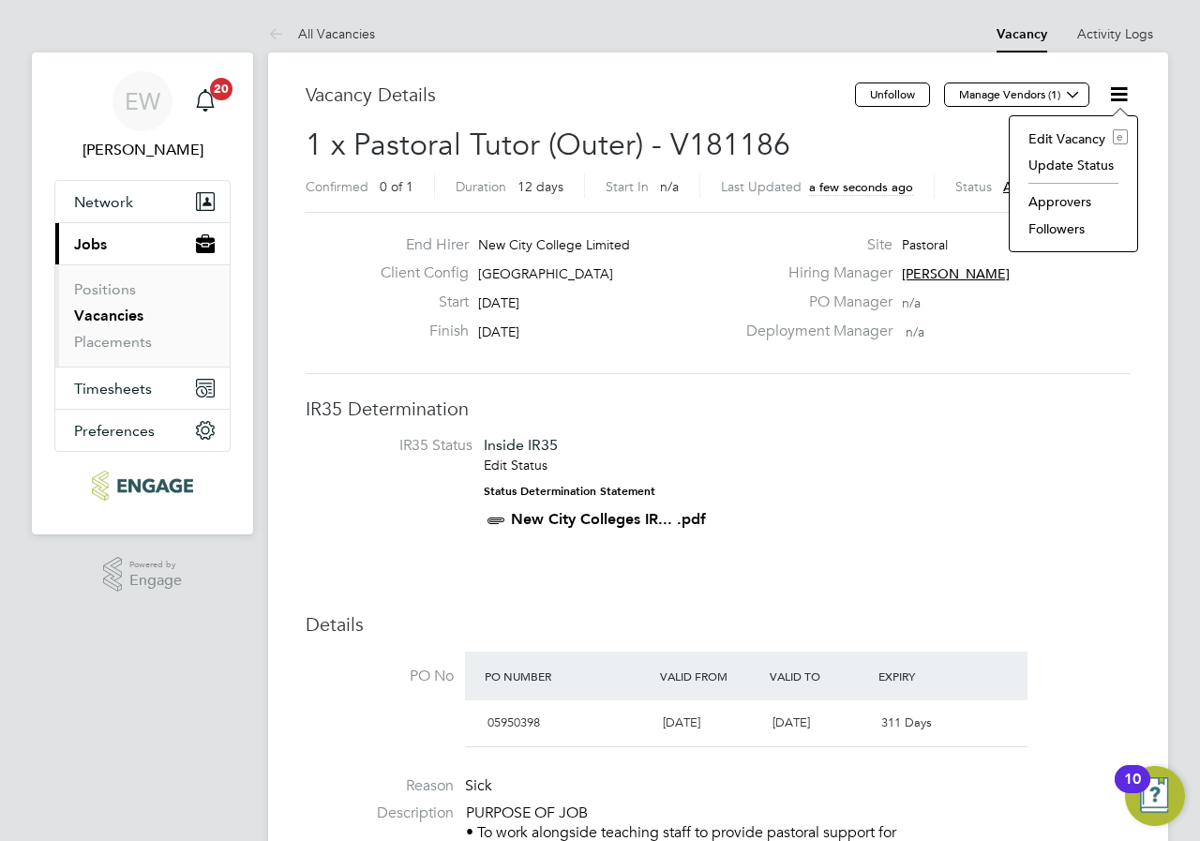
click at [1063, 139] on li "Edit Vacancy e" at bounding box center [1073, 139] width 109 height 26
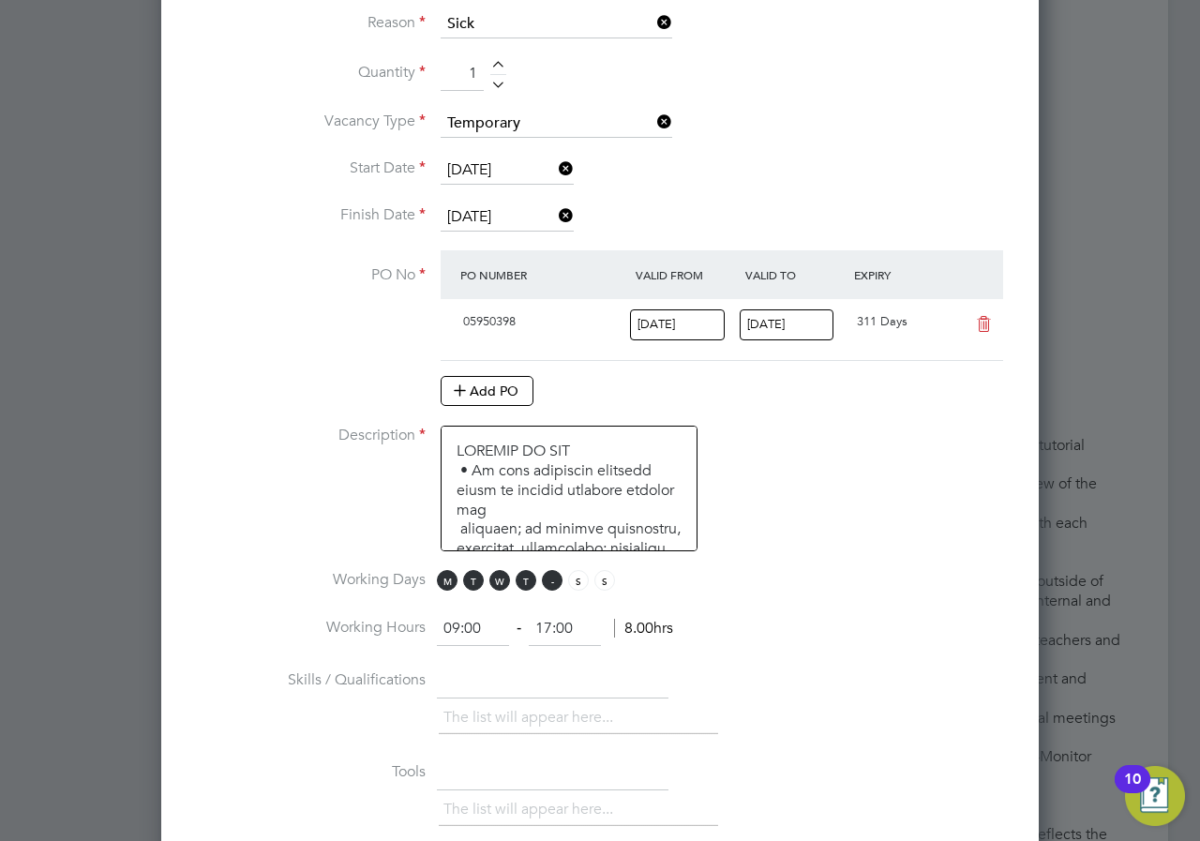
click at [554, 576] on span "F" at bounding box center [552, 580] width 21 height 21
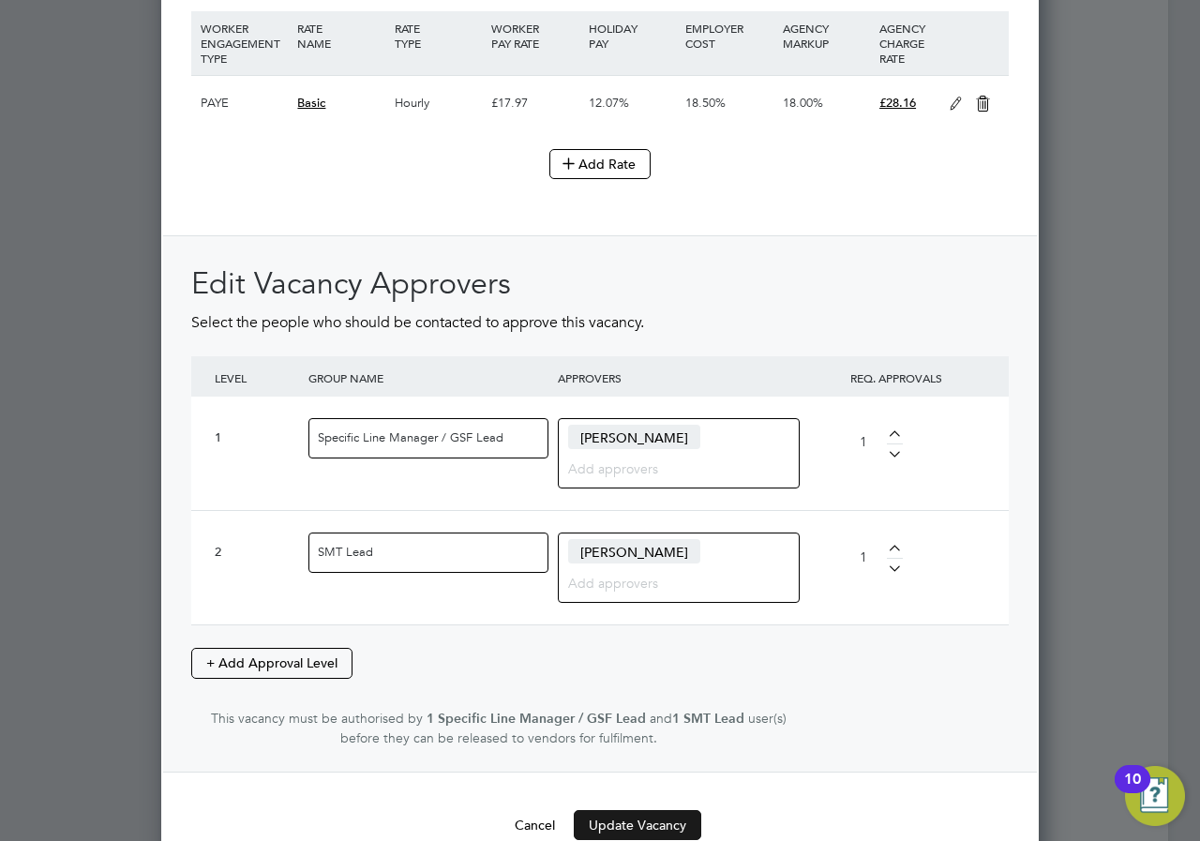
click at [674, 816] on button "Update Vacancy" at bounding box center [637, 825] width 127 height 30
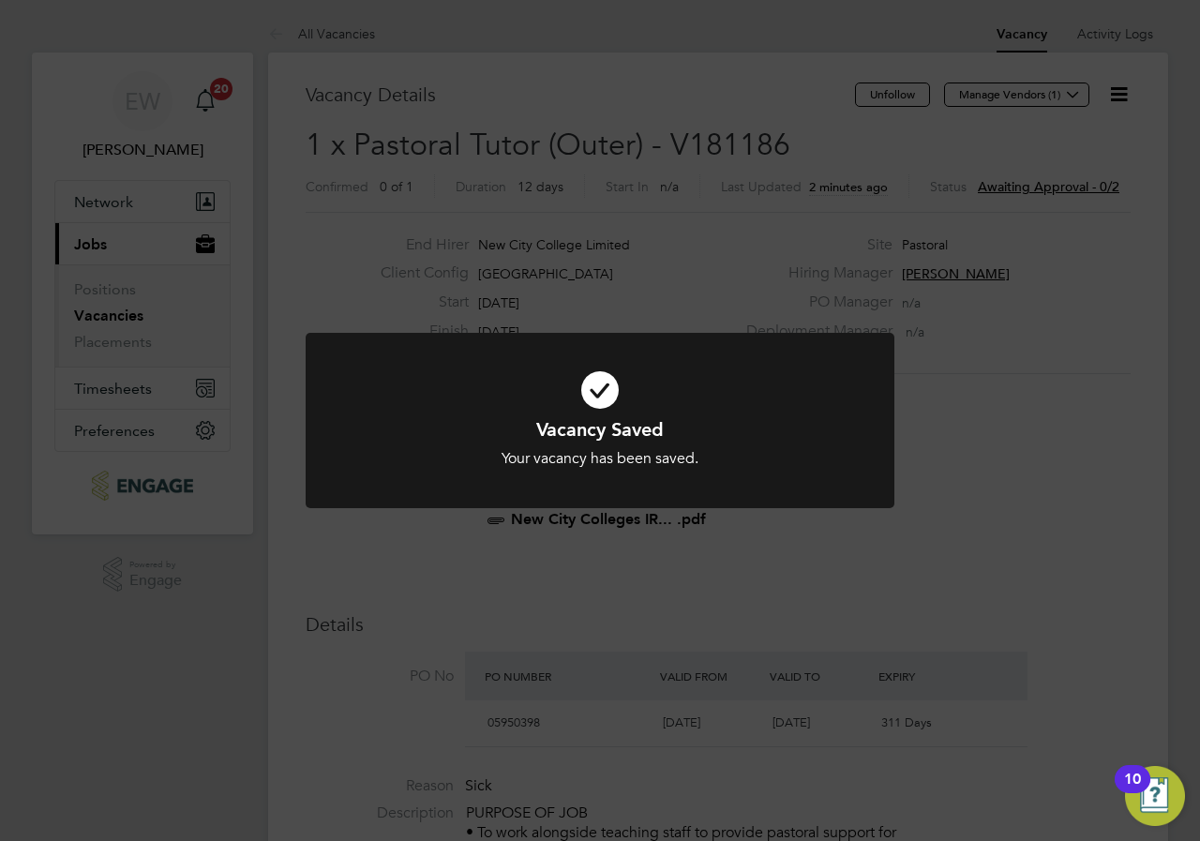
drag, startPoint x: 1112, startPoint y: 573, endPoint x: 1048, endPoint y: 431, distance: 155.3
click at [1112, 571] on div "Vacancy Saved Your vacancy has been saved. Cancel Okay" at bounding box center [600, 420] width 1200 height 841
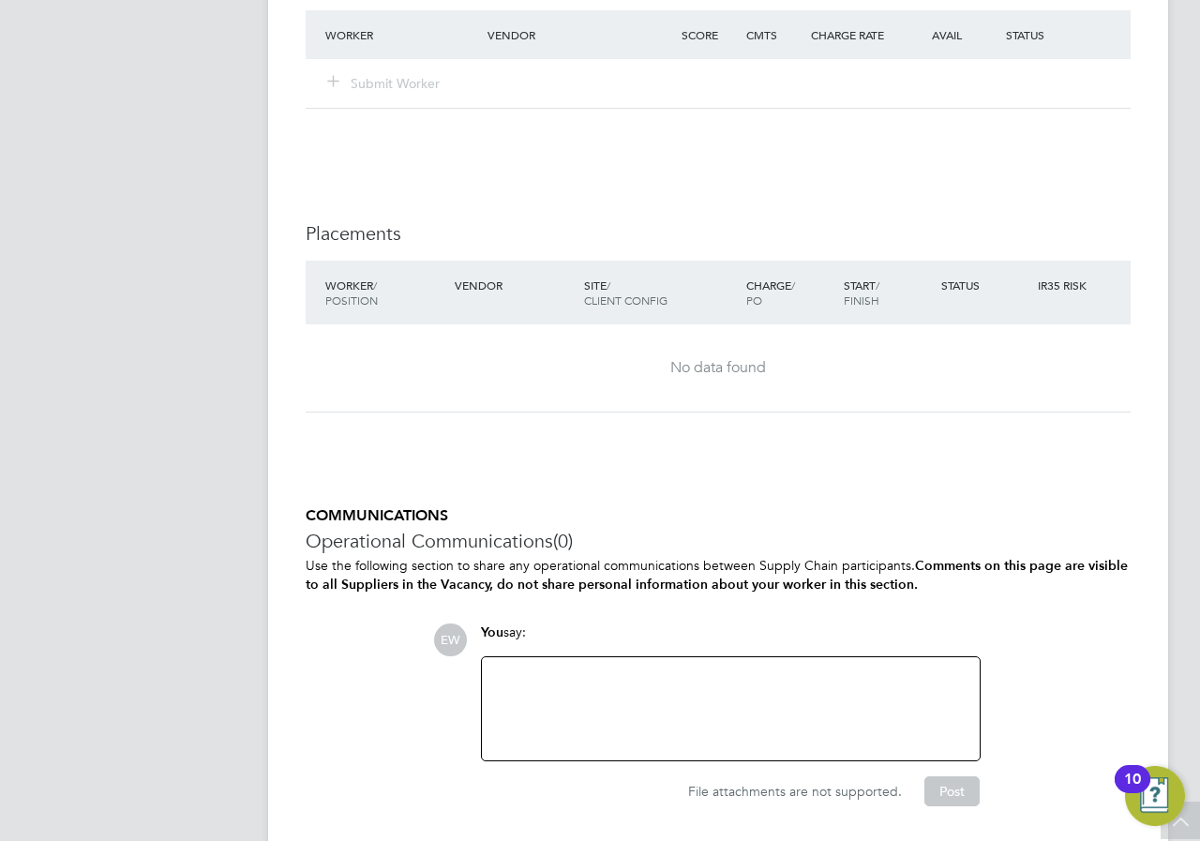
scroll to position [3527, 0]
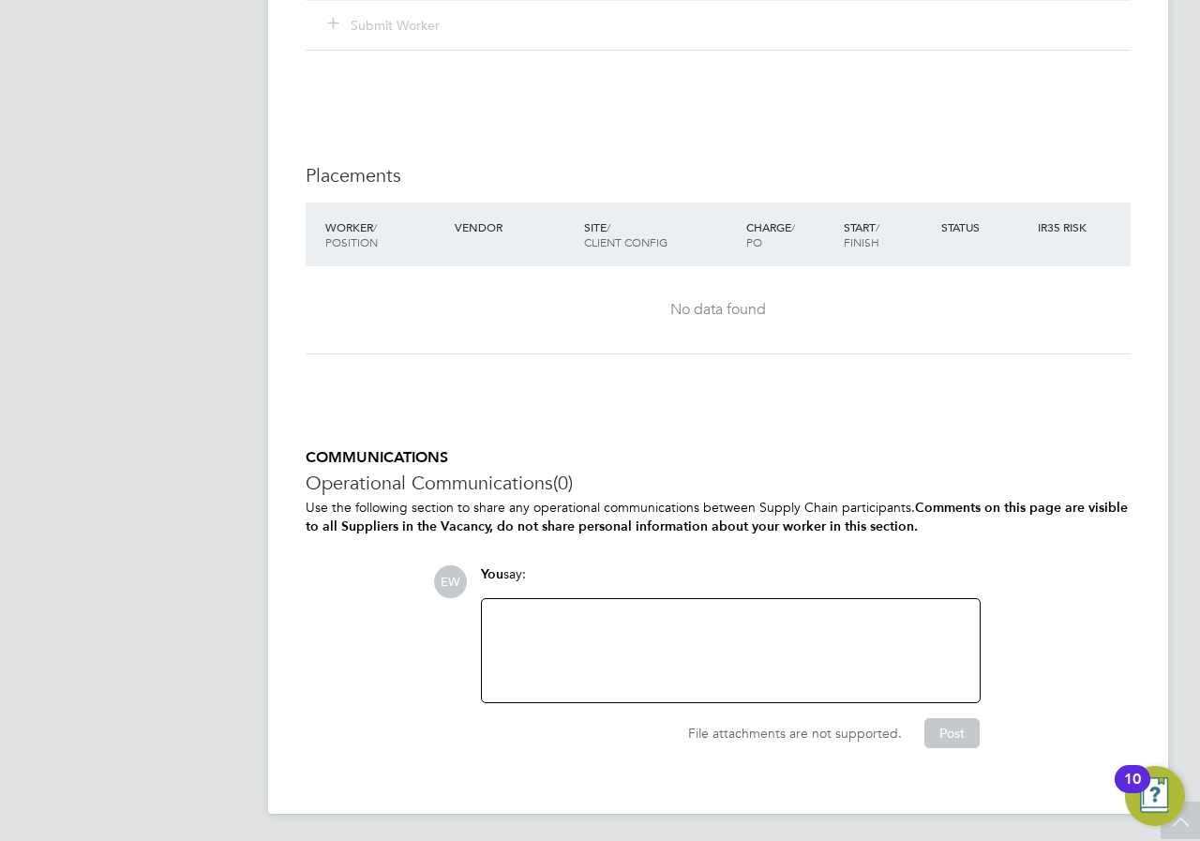
click at [705, 622] on div at bounding box center [730, 650] width 475 height 81
click at [644, 637] on div at bounding box center [730, 650] width 475 height 81
paste div
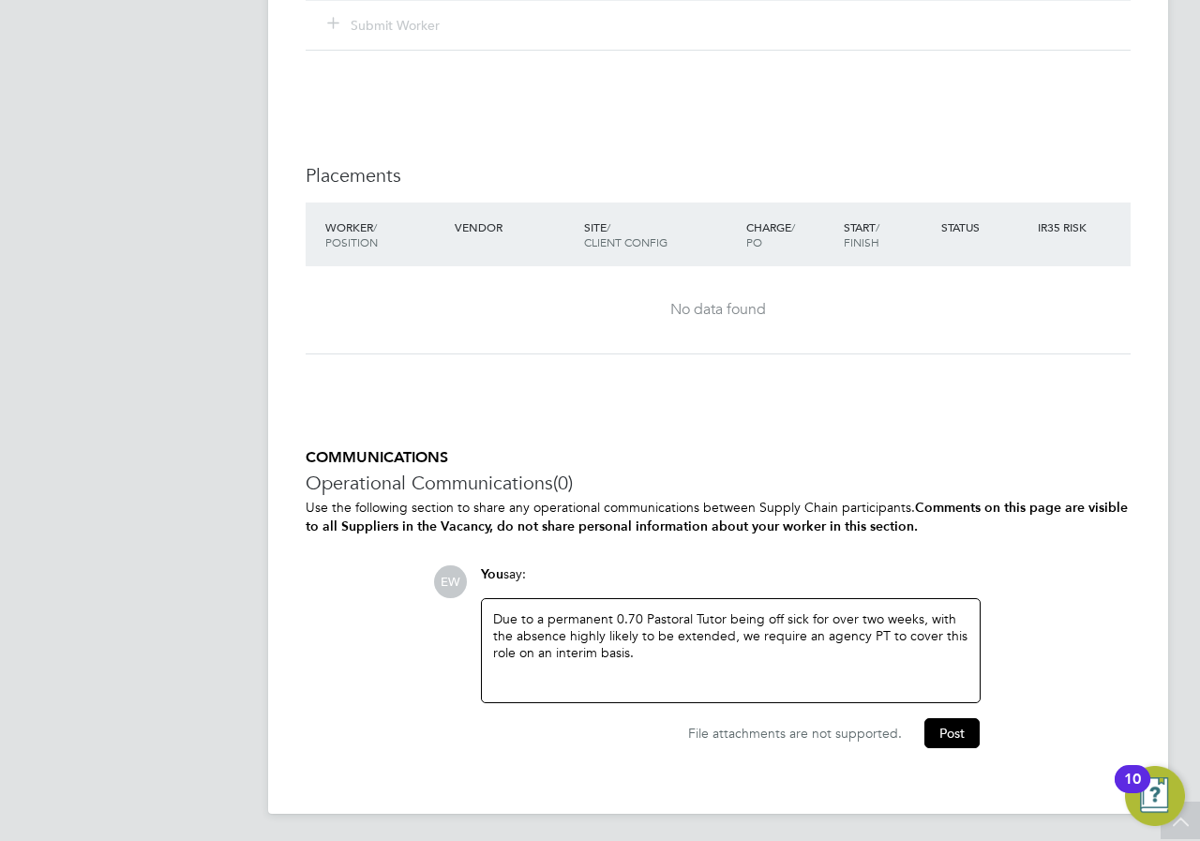
drag, startPoint x: 959, startPoint y: 728, endPoint x: 823, endPoint y: 553, distance: 221.8
click at [823, 553] on div "COMMUNICATIONS Operational Communications (0) Use the following section to shar…" at bounding box center [718, 598] width 825 height 300
click at [692, 643] on div "Due to a permanent 0.70 Pastoral Tutor being off sick for over two weeks, with …" at bounding box center [730, 650] width 475 height 81
click at [969, 722] on button "Post" at bounding box center [951, 733] width 55 height 30
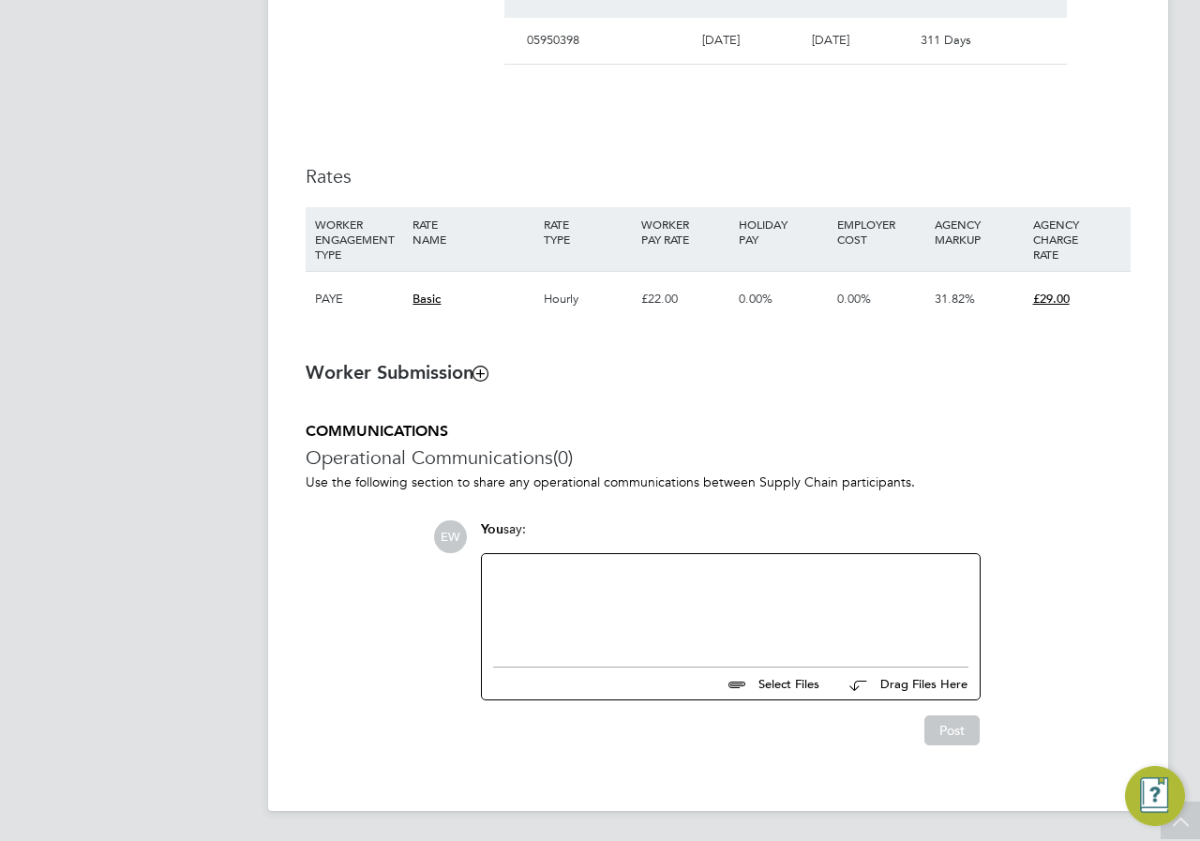
click at [639, 585] on div at bounding box center [730, 605] width 475 height 81
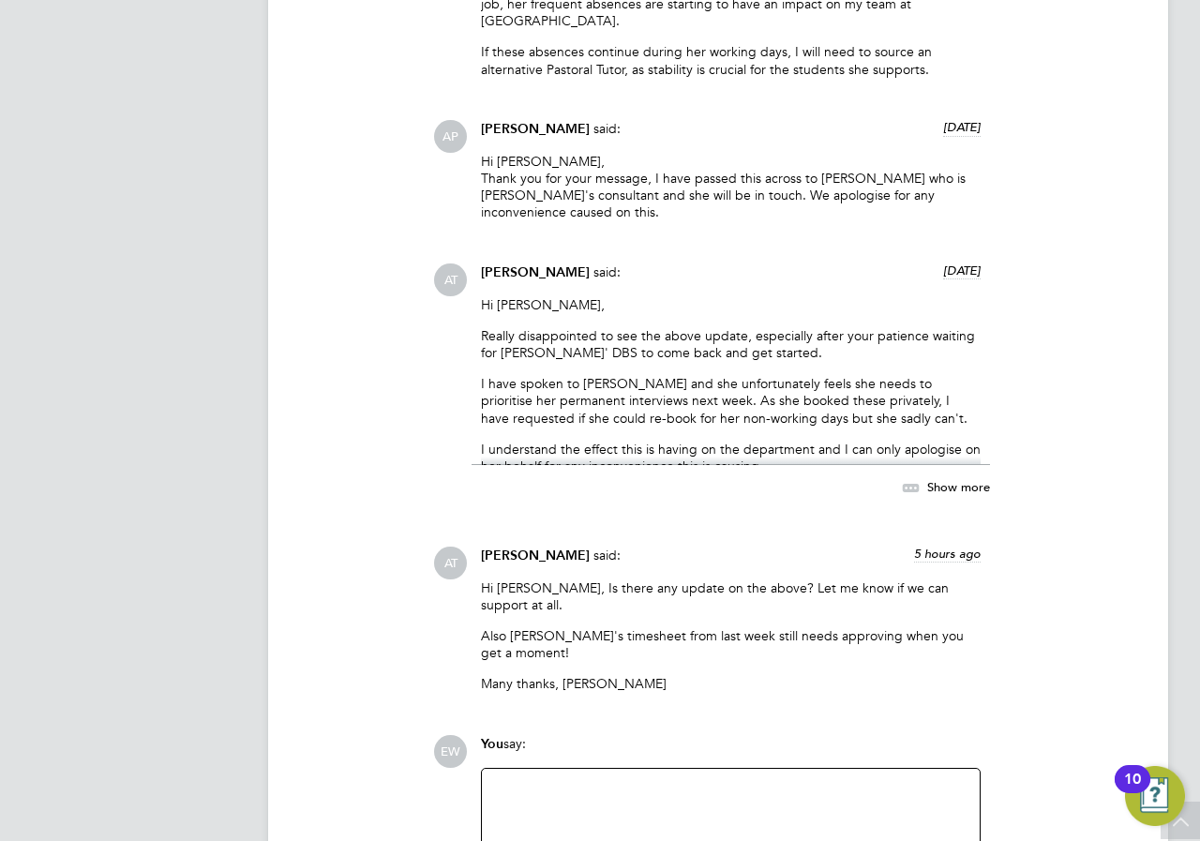
scroll to position [10534, 0]
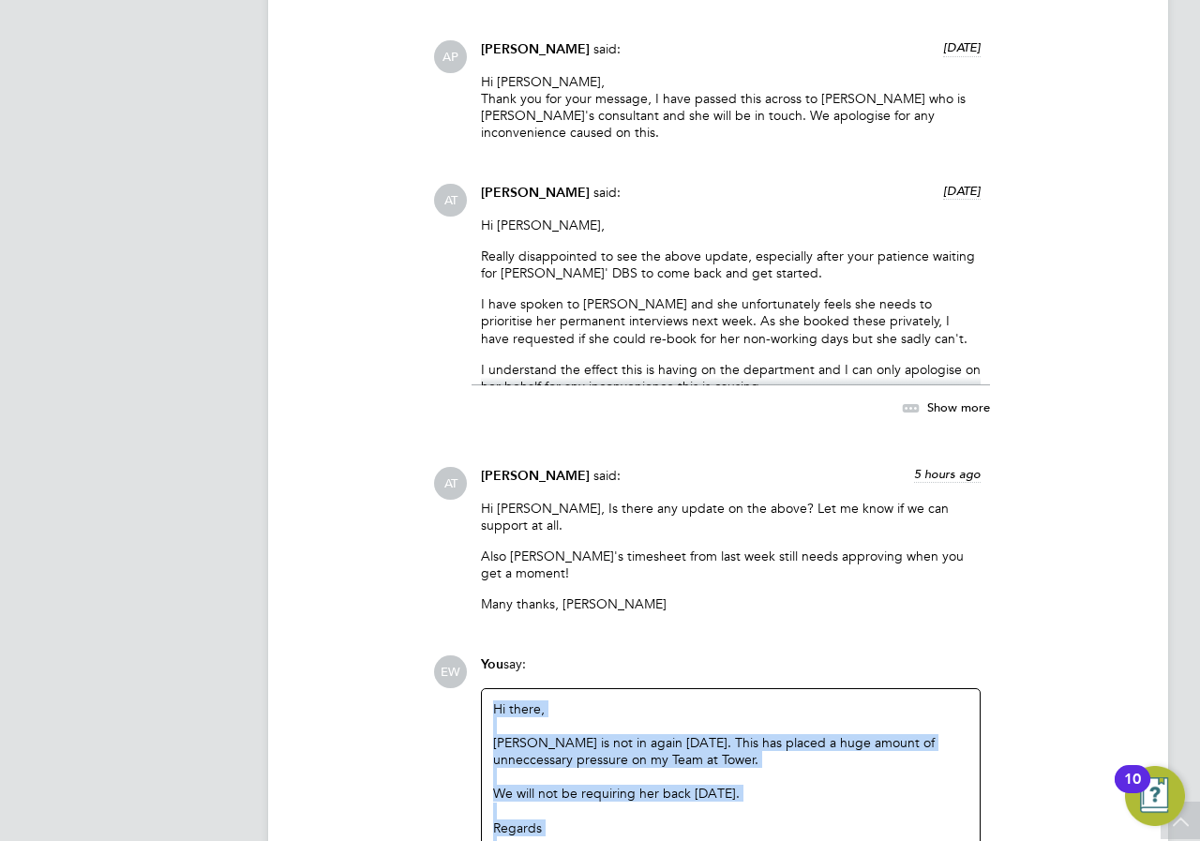
copy div "Hi there, Liz is not in again today. This has placed a huge amount of unneccess…"
click at [589, 720] on div "Hi there, Liz is not in again today. This has placed a huge amount of unneccess…" at bounding box center [731, 785] width 498 height 193
drag, startPoint x: 595, startPoint y: 727, endPoint x: 442, endPoint y: 550, distance: 234.0
click at [442, 655] on div "EW You say: Hi there, Liz is not in again today. This has placed a huge amount …" at bounding box center [781, 812] width 697 height 315
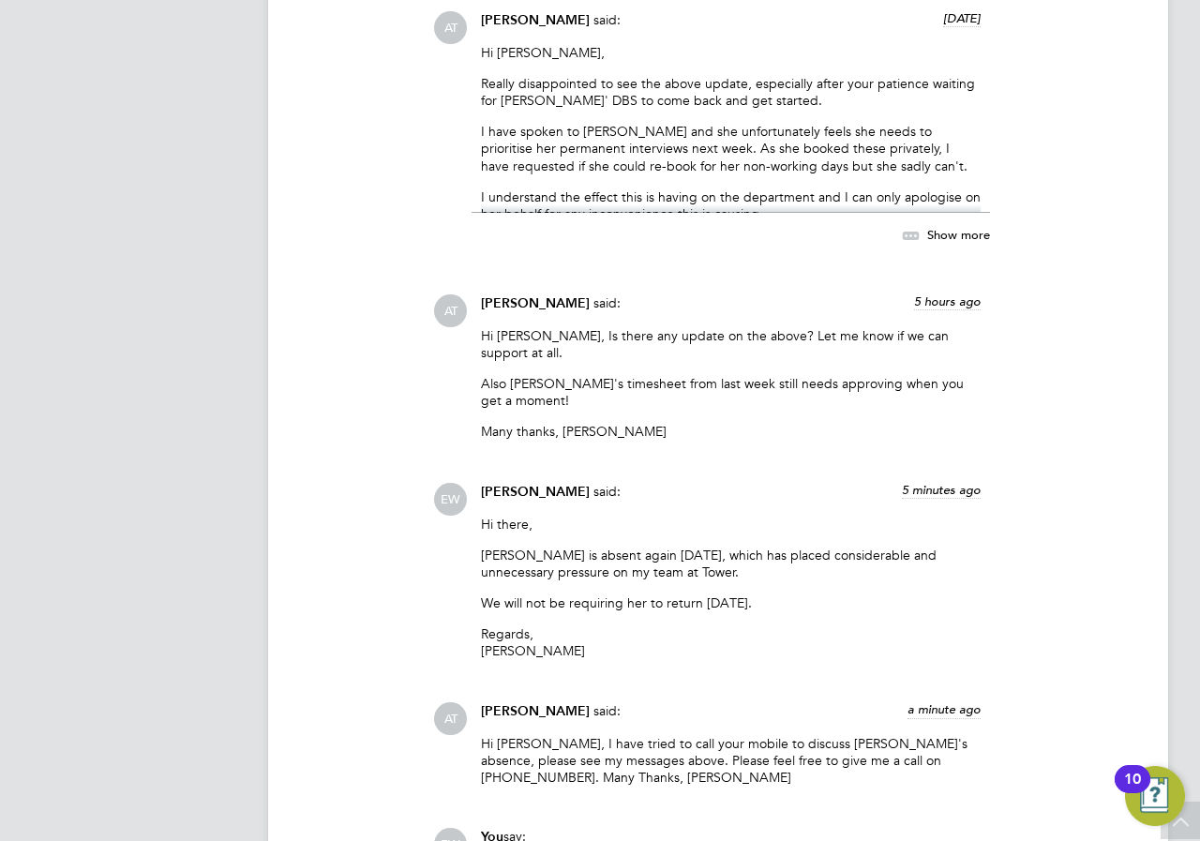
scroll to position [10692, 0]
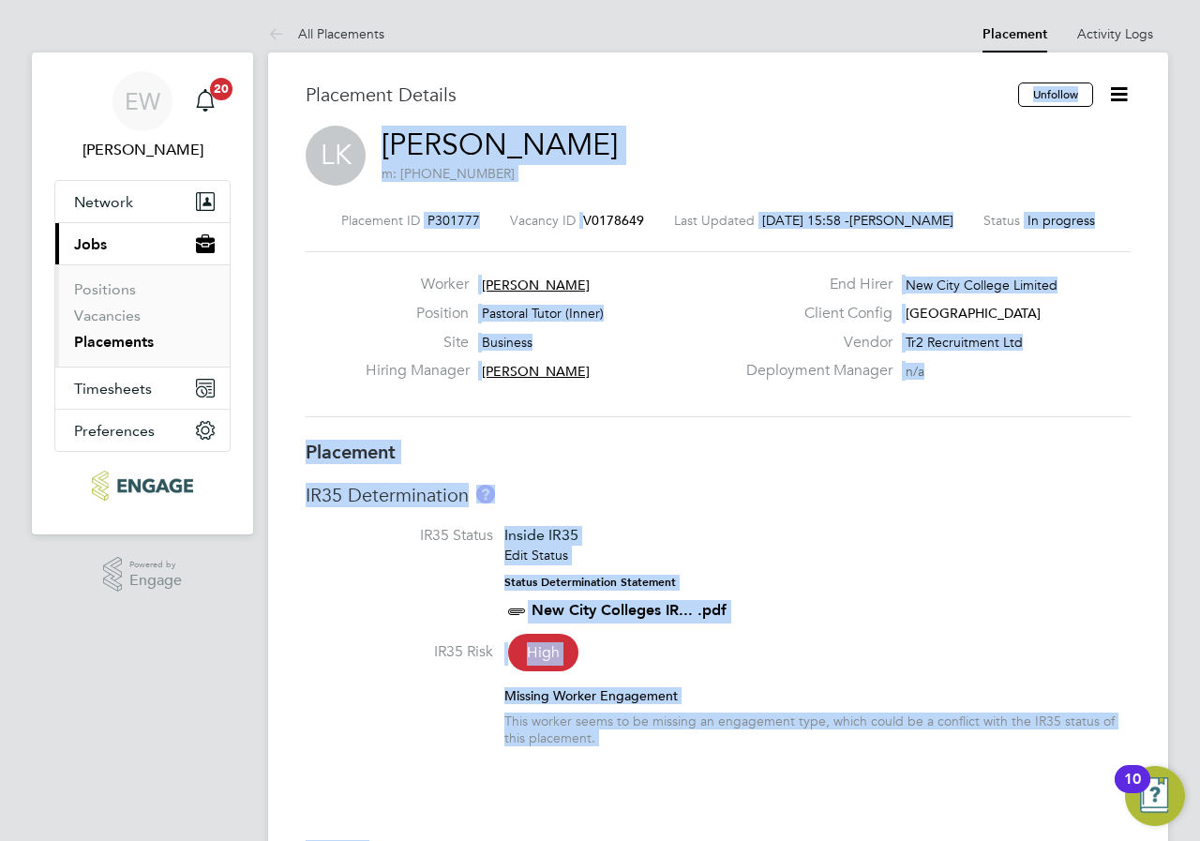
drag, startPoint x: 1101, startPoint y: 577, endPoint x: 1063, endPoint y: -67, distance: 644.2
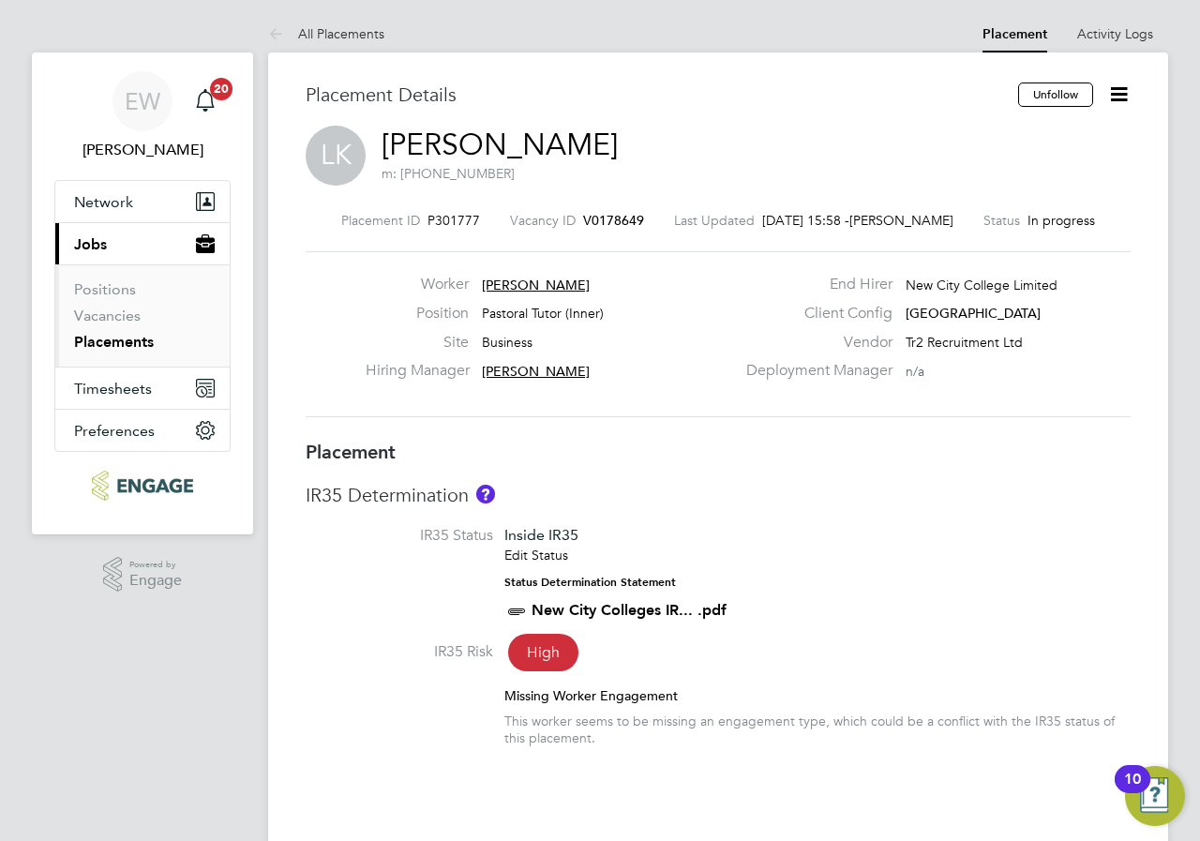
click at [793, 109] on div "Placement Details" at bounding box center [655, 103] width 698 height 43
click at [1123, 99] on icon at bounding box center [1118, 93] width 23 height 23
